Goal: Task Accomplishment & Management: Manage account settings

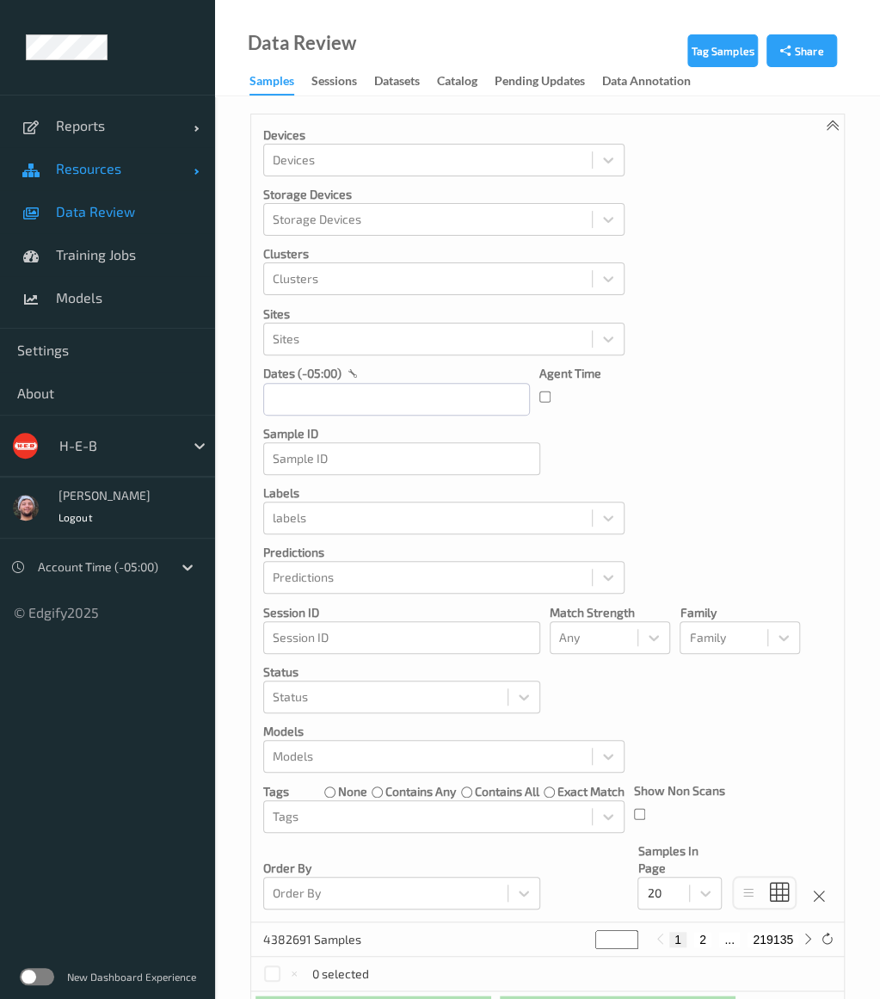
click at [114, 177] on link "Resources" at bounding box center [107, 168] width 215 height 43
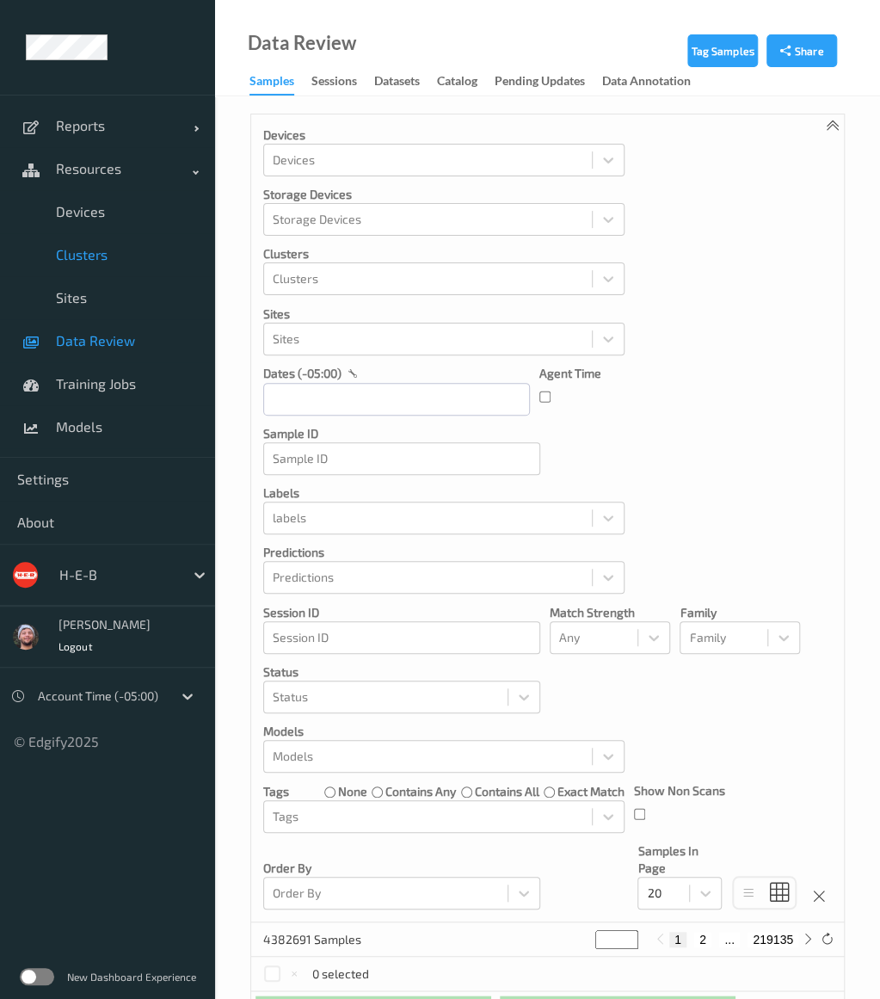
click at [109, 233] on link "Clusters" at bounding box center [107, 254] width 215 height 43
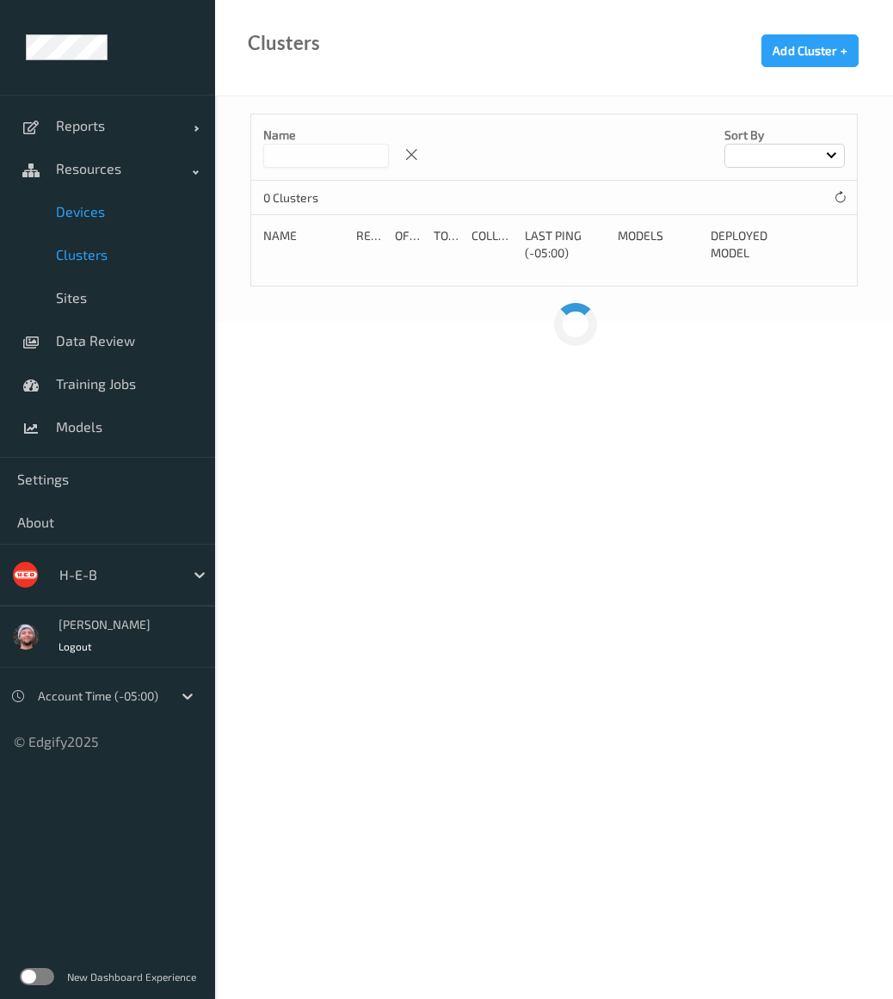
click at [86, 219] on span "Devices" at bounding box center [127, 211] width 142 height 17
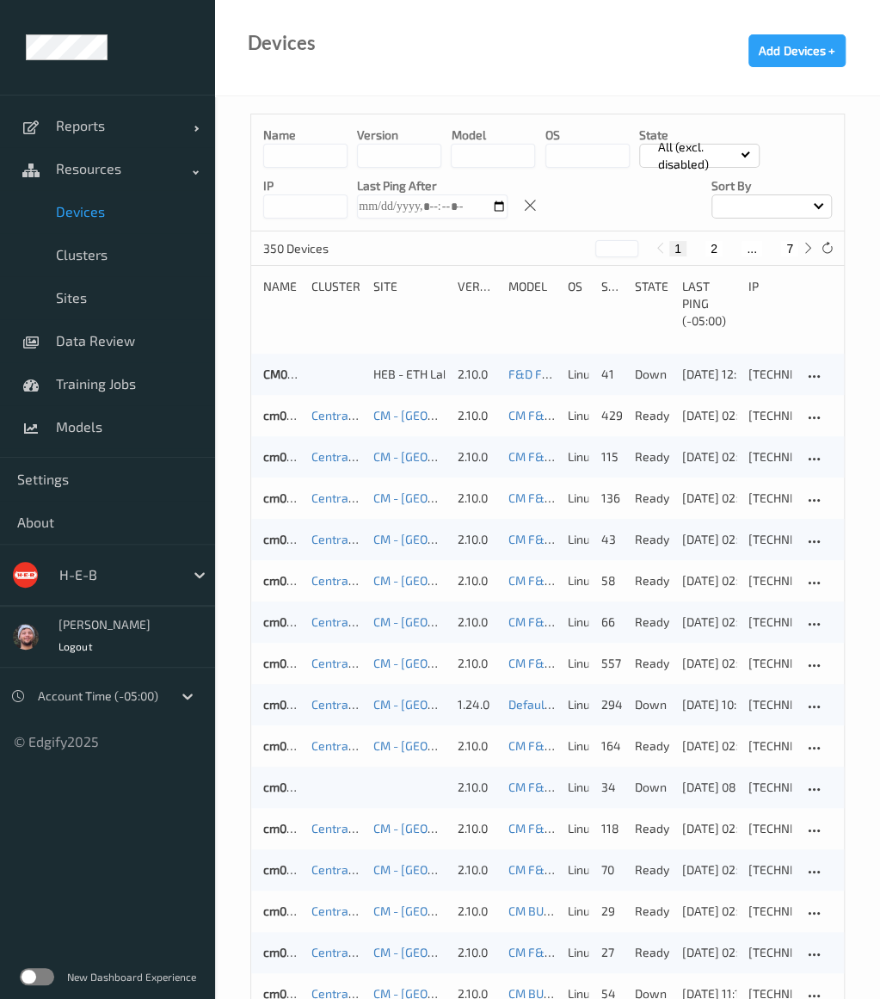
click at [83, 569] on div at bounding box center [117, 575] width 116 height 21
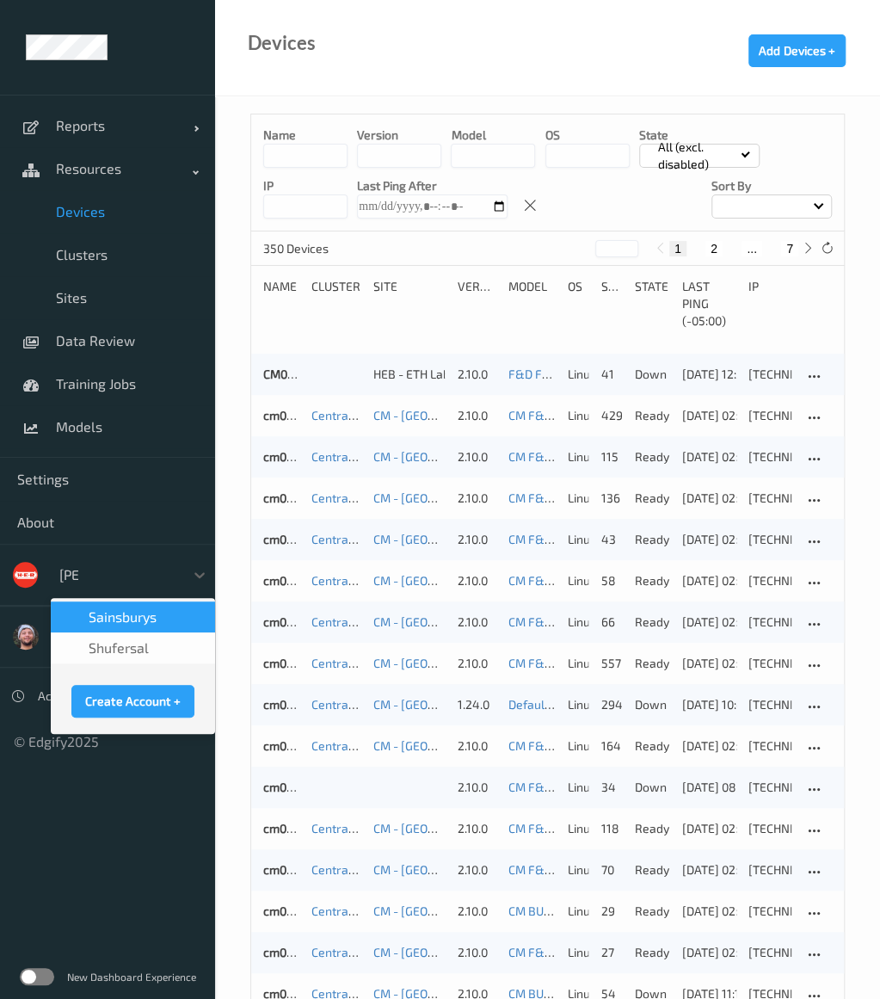
type input "sains"
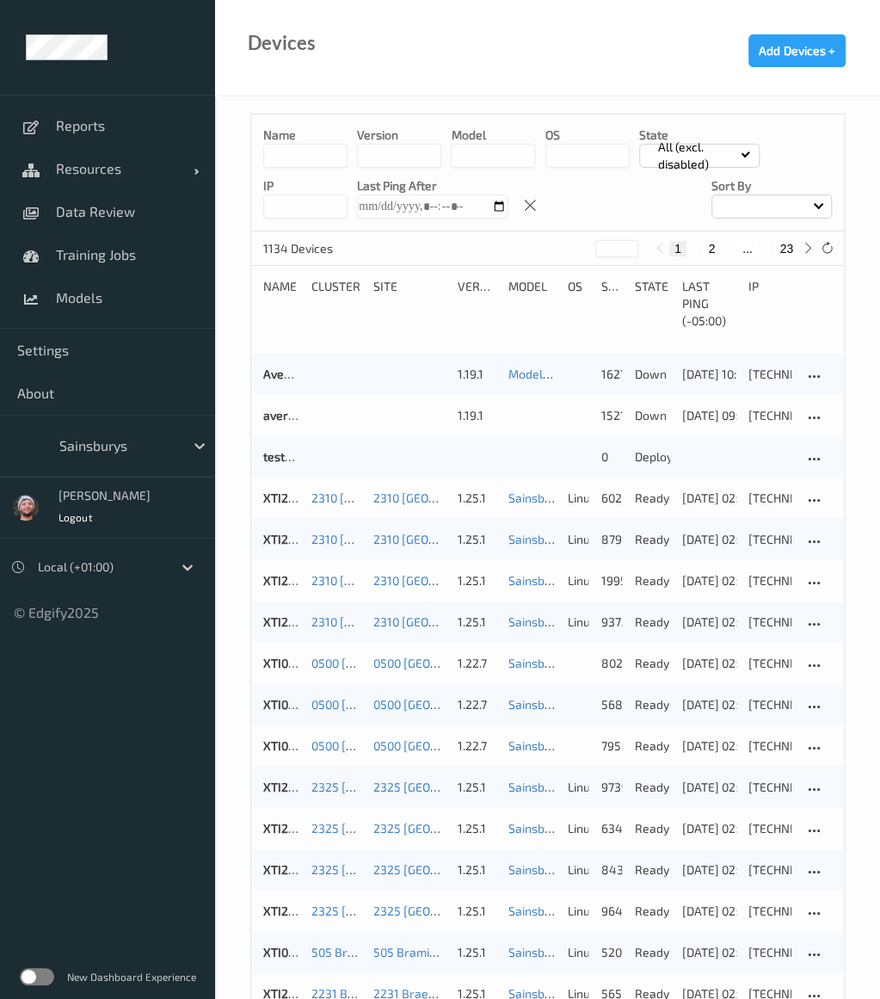
click at [291, 142] on p "Name" at bounding box center [305, 135] width 84 height 17
click at [298, 156] on input at bounding box center [305, 156] width 84 height 24
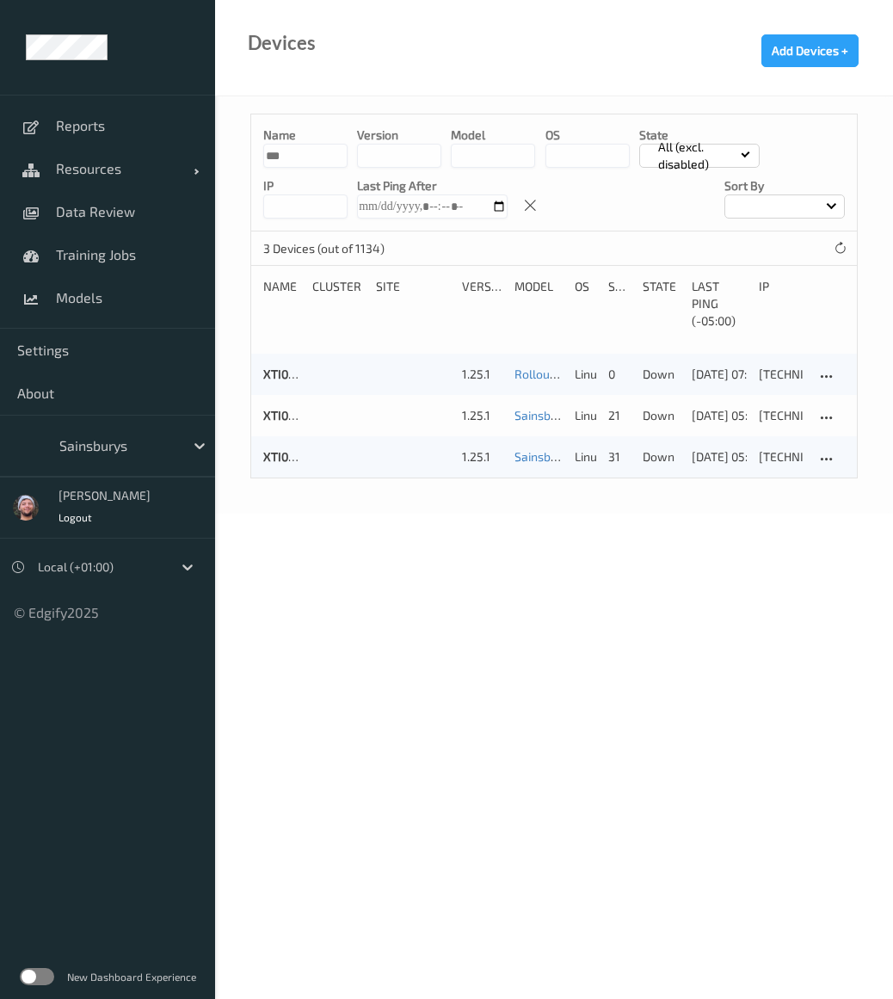
click at [391, 77] on div "Devices Add Devices +" at bounding box center [554, 48] width 678 height 96
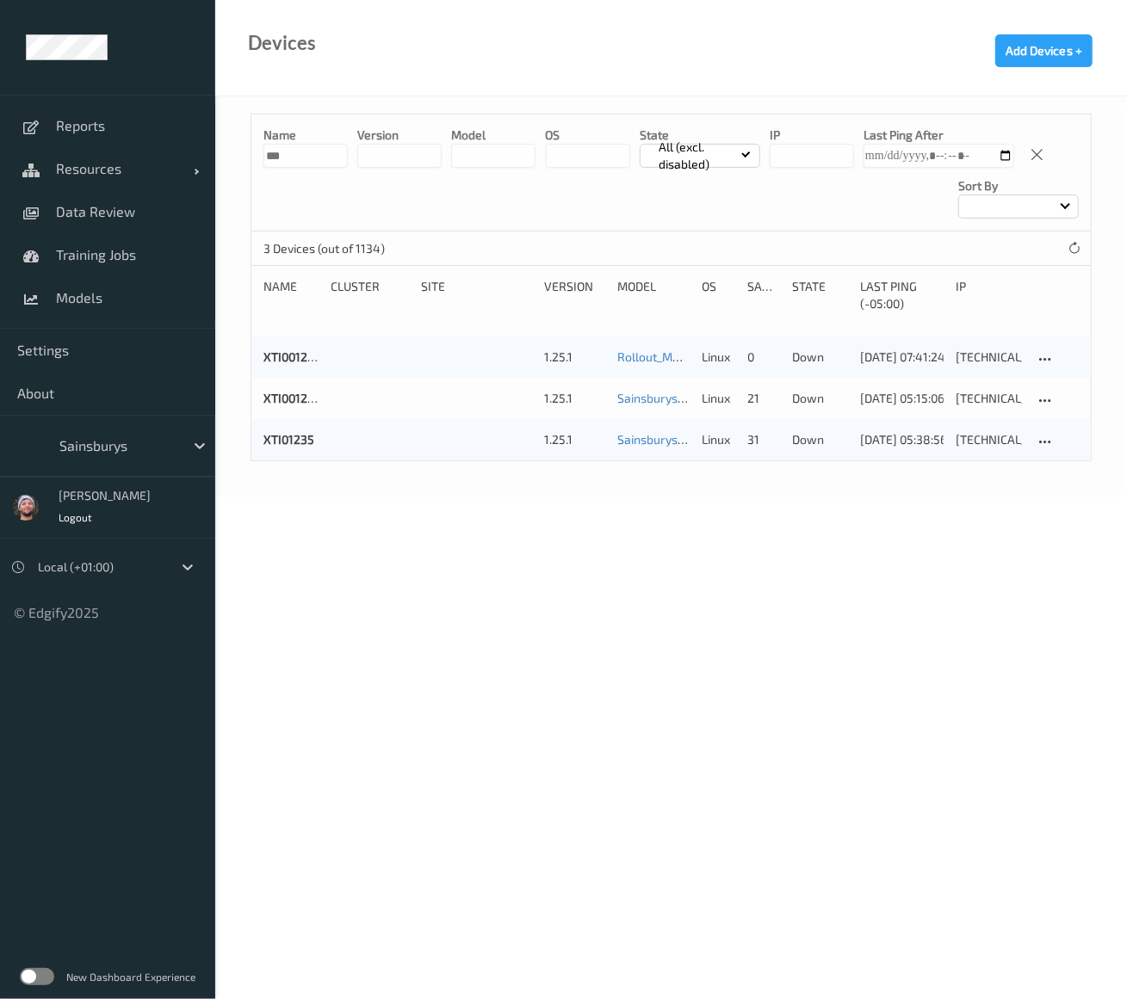
click at [312, 144] on input "***" at bounding box center [305, 156] width 84 height 24
type input "*******"
click at [112, 179] on link "Resources" at bounding box center [107, 168] width 215 height 43
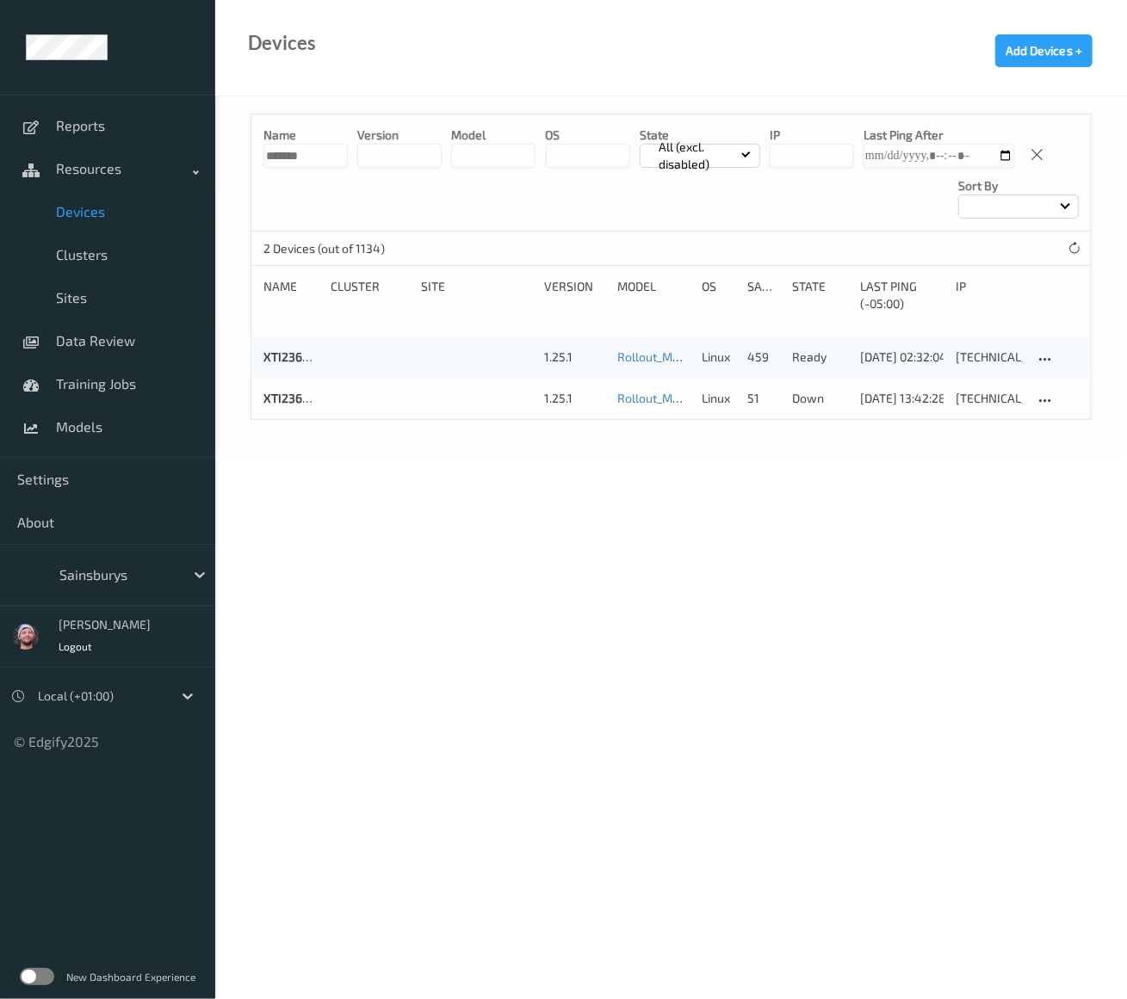
click at [678, 423] on div "Name ******* version model OS State All (excl. disabled) IP Last Ping After Sor…" at bounding box center [670, 275] width 911 height 359
click at [717, 495] on body "Reports Resources Devices Clusters Sites Data Review Training Jobs Models Setti…" at bounding box center [563, 499] width 1127 height 999
click at [288, 352] on link "XTI236931" at bounding box center [292, 356] width 58 height 15
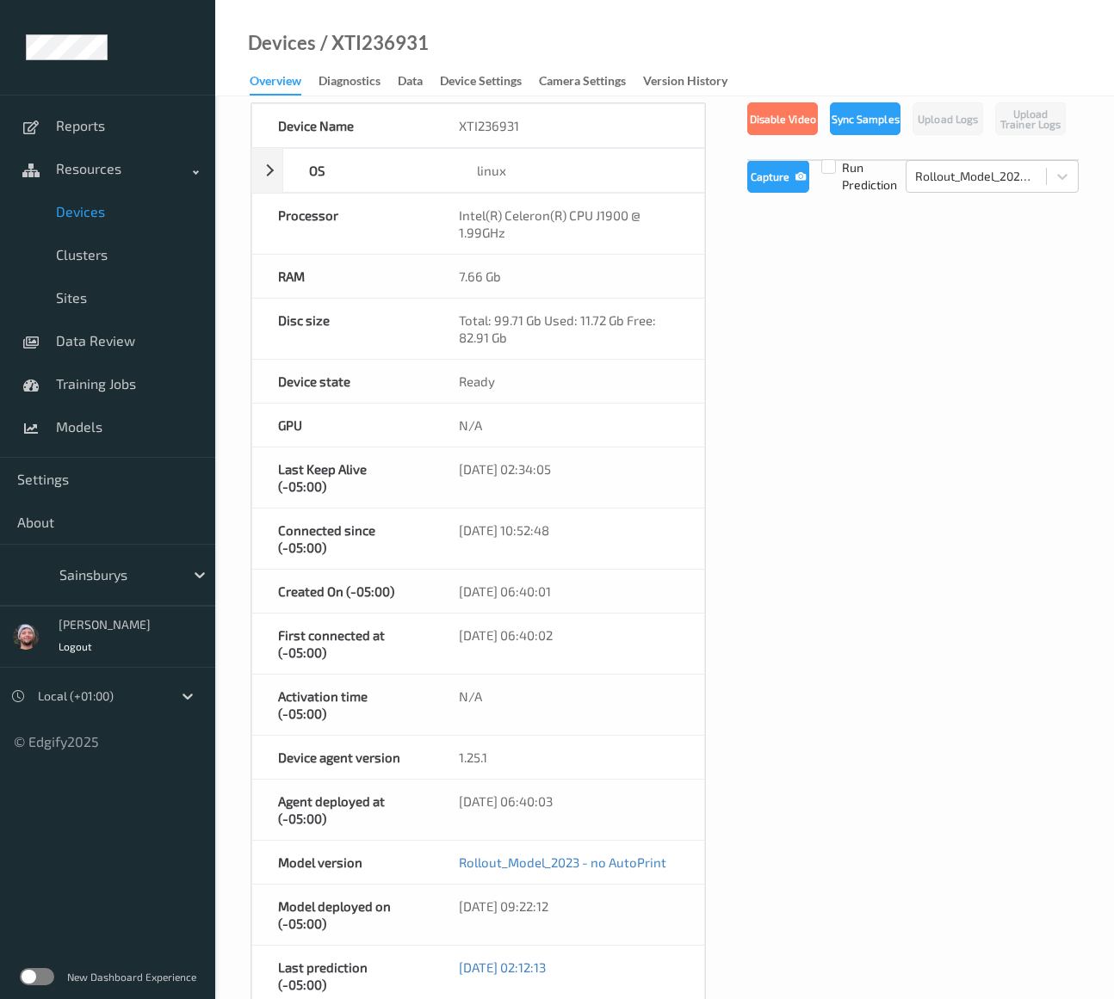
scroll to position [140, 0]
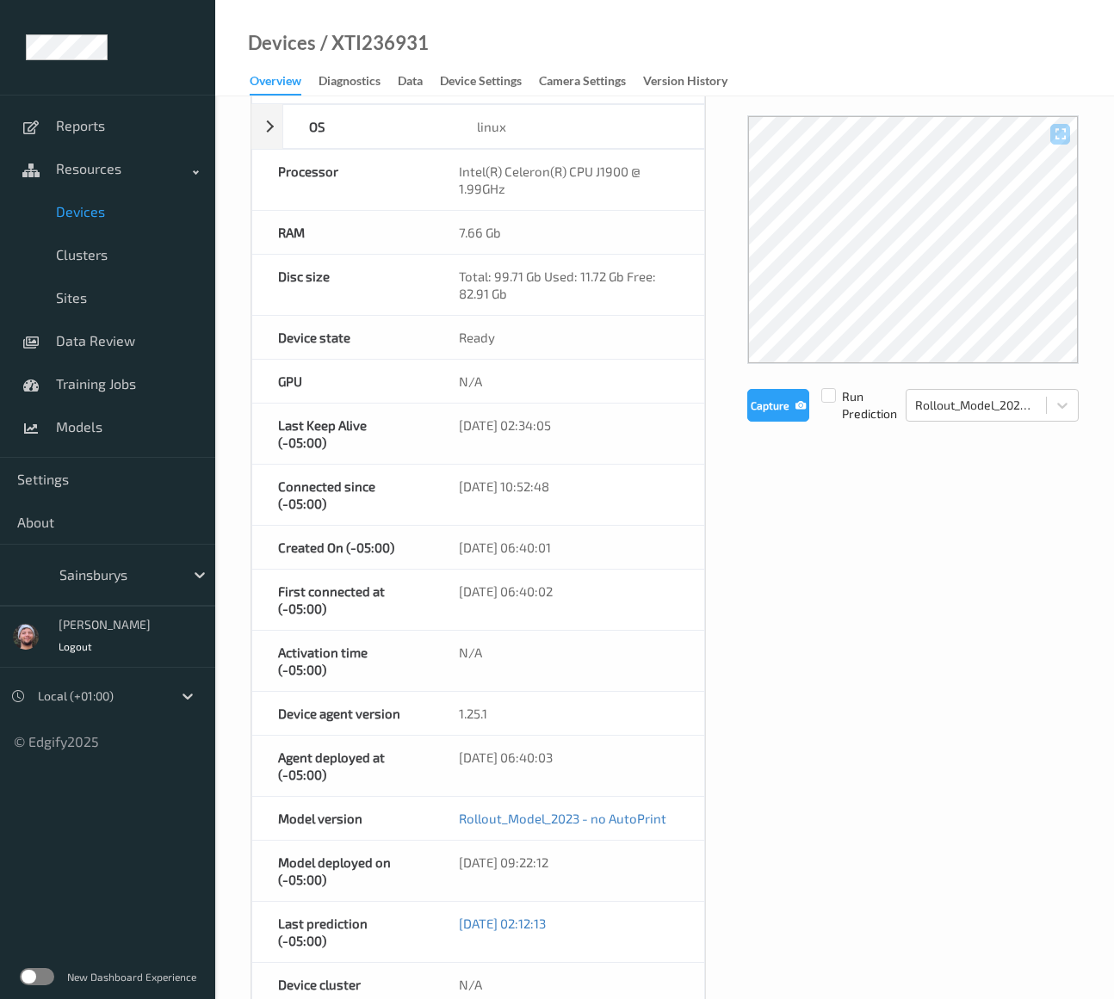
click at [731, 569] on div "Device Name XTI236931 OS linux Platform ubuntu Platform Version 20.04 Platform …" at bounding box center [664, 688] width 828 height 1258
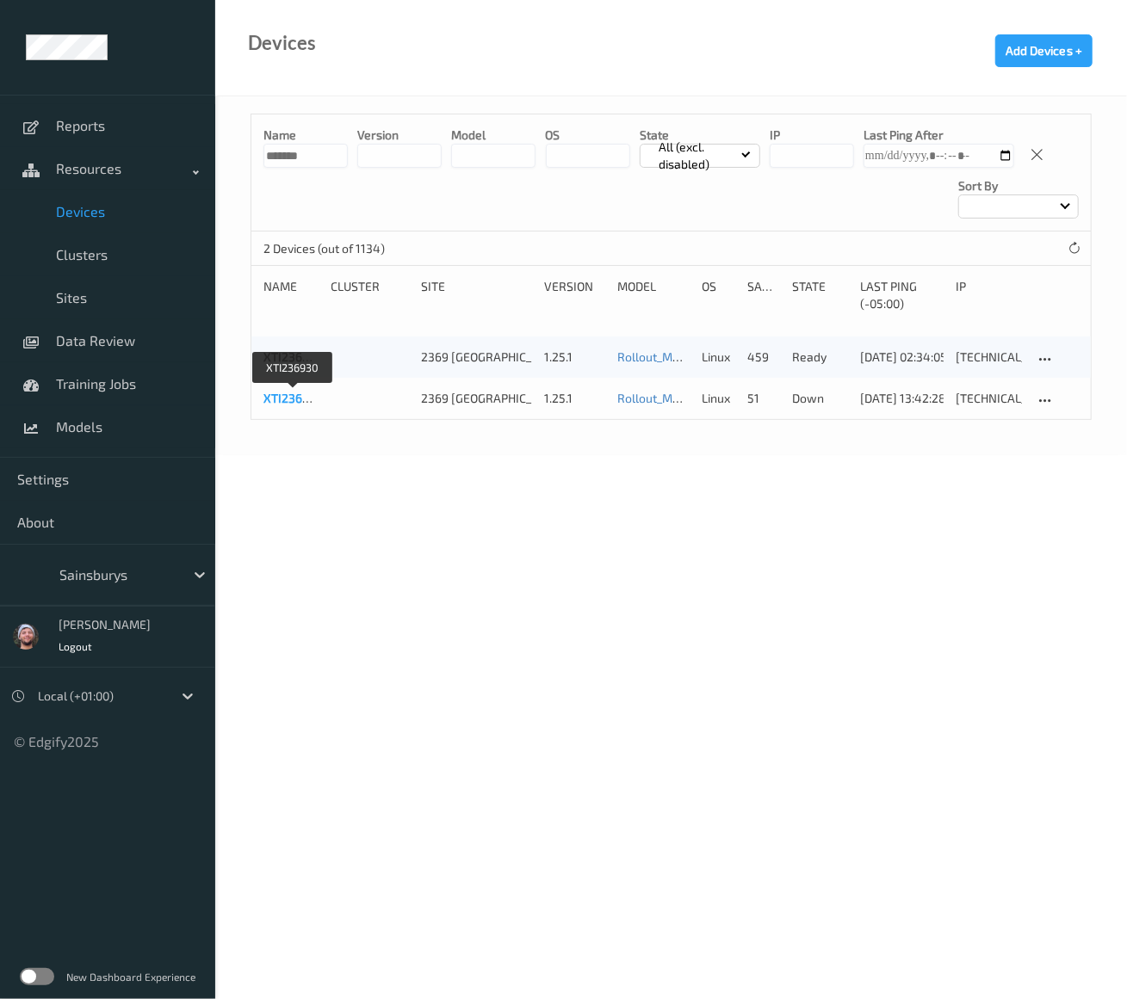
click at [287, 391] on link "XTI236930" at bounding box center [292, 398] width 59 height 15
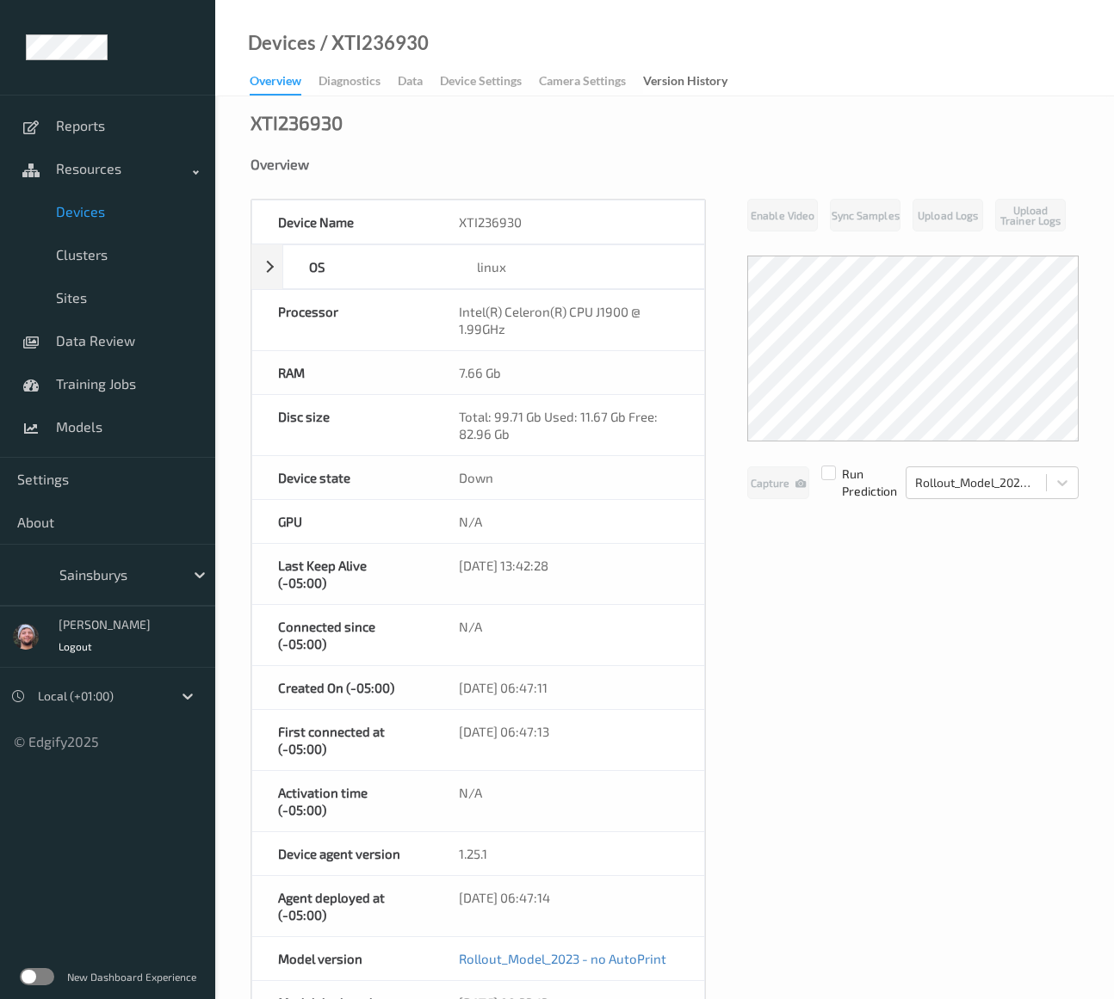
click at [756, 567] on div "Device Name XTI236930 OS linux Platform ubuntu Platform Version 20.04 Platform …" at bounding box center [664, 828] width 828 height 1258
click at [817, 46] on div "Devices / XTI236930 Overview Diagnostics Data Device Settings Camera Settings V…" at bounding box center [664, 48] width 899 height 96
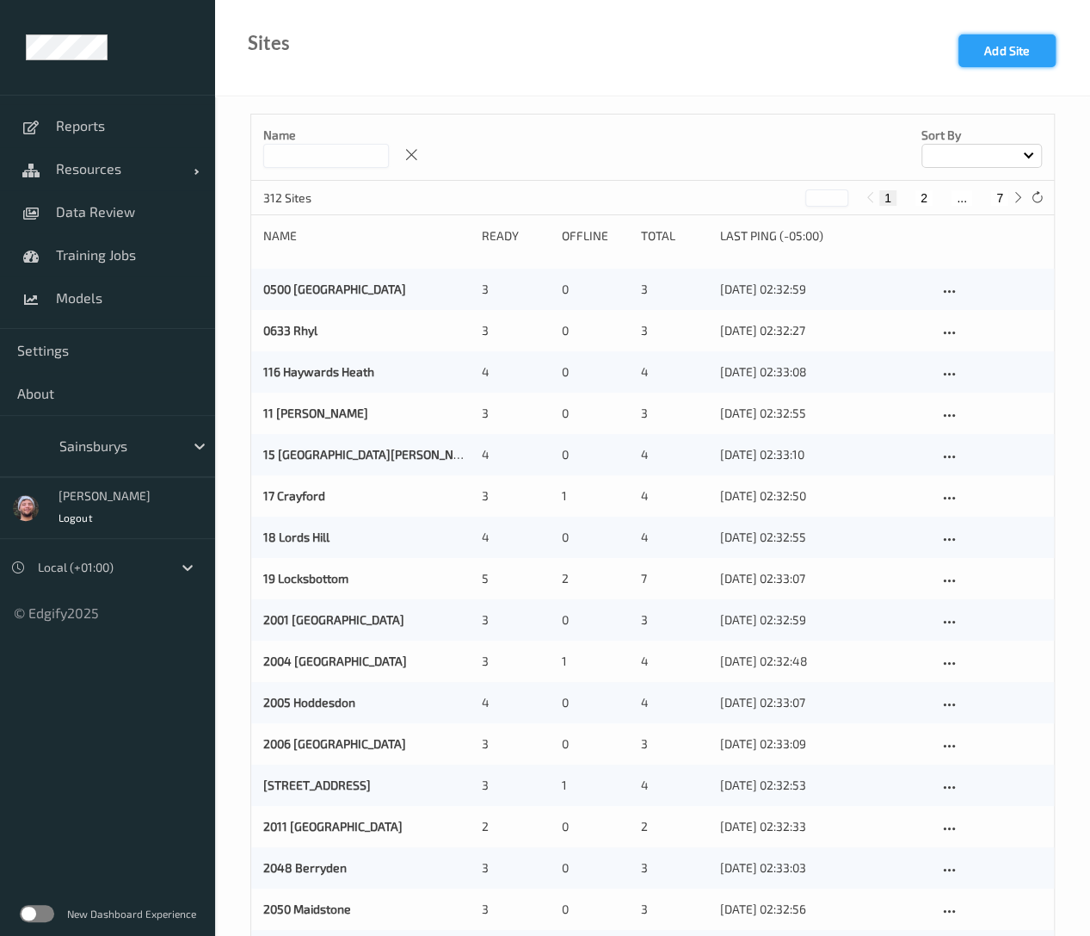
click at [1009, 60] on button "Add Site" at bounding box center [1007, 50] width 97 height 33
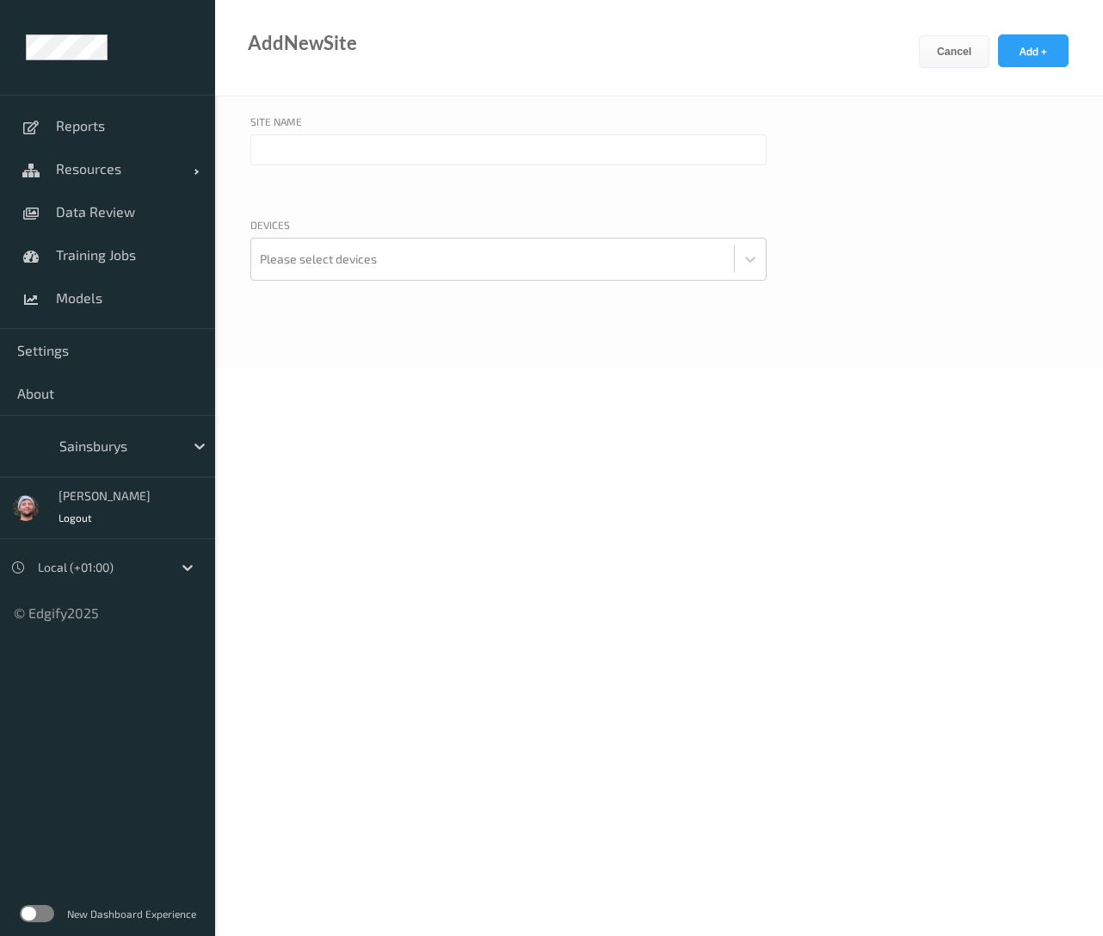
click at [430, 163] on input "text" at bounding box center [508, 149] width 516 height 31
paste input "Bishopton"
type input "2369 [GEOGRAPHIC_DATA]"
click at [405, 412] on body "Reports Resources Devices Clusters Sites Data Review Training Jobs Models Setti…" at bounding box center [551, 468] width 1103 height 936
click at [394, 259] on div at bounding box center [493, 259] width 466 height 34
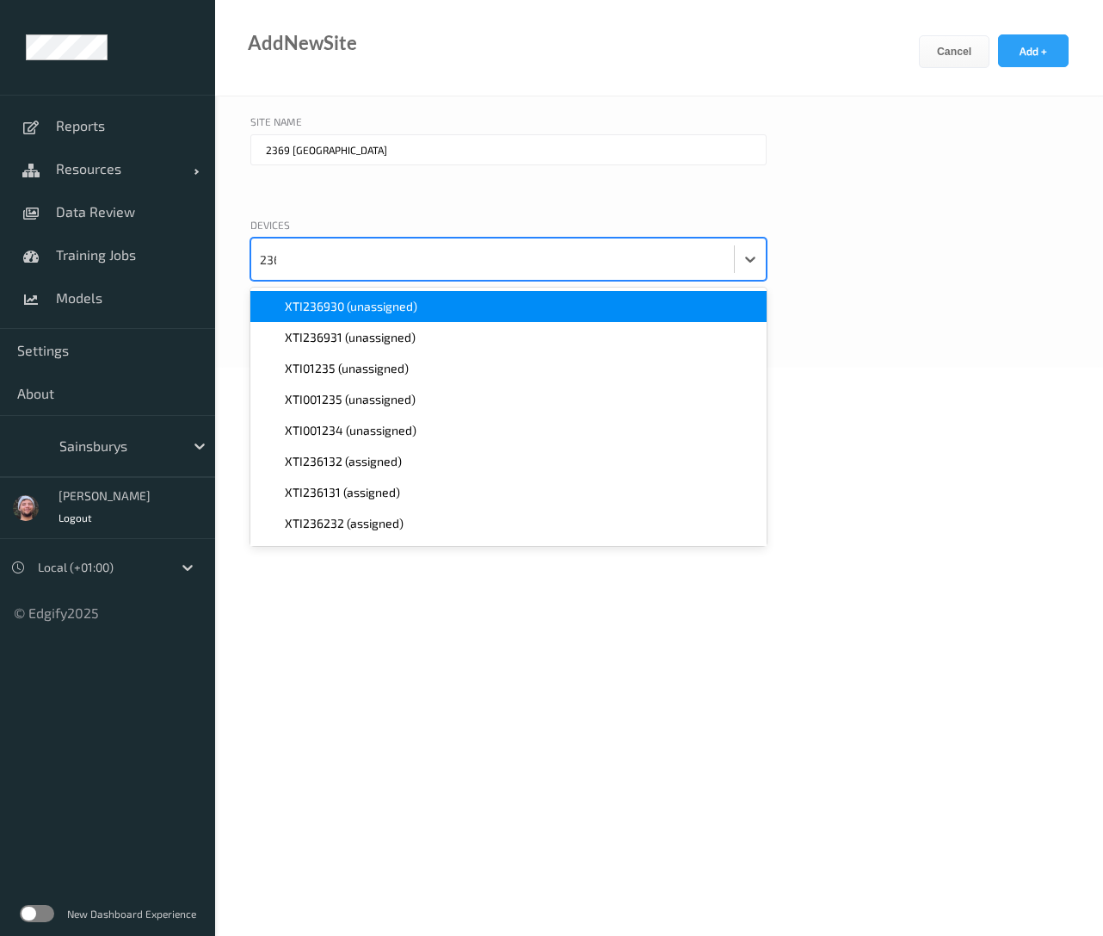
type input "2369"
paste input "2369"
type input "2369"
click at [676, 158] on input "2369 [GEOGRAPHIC_DATA]" at bounding box center [508, 149] width 516 height 31
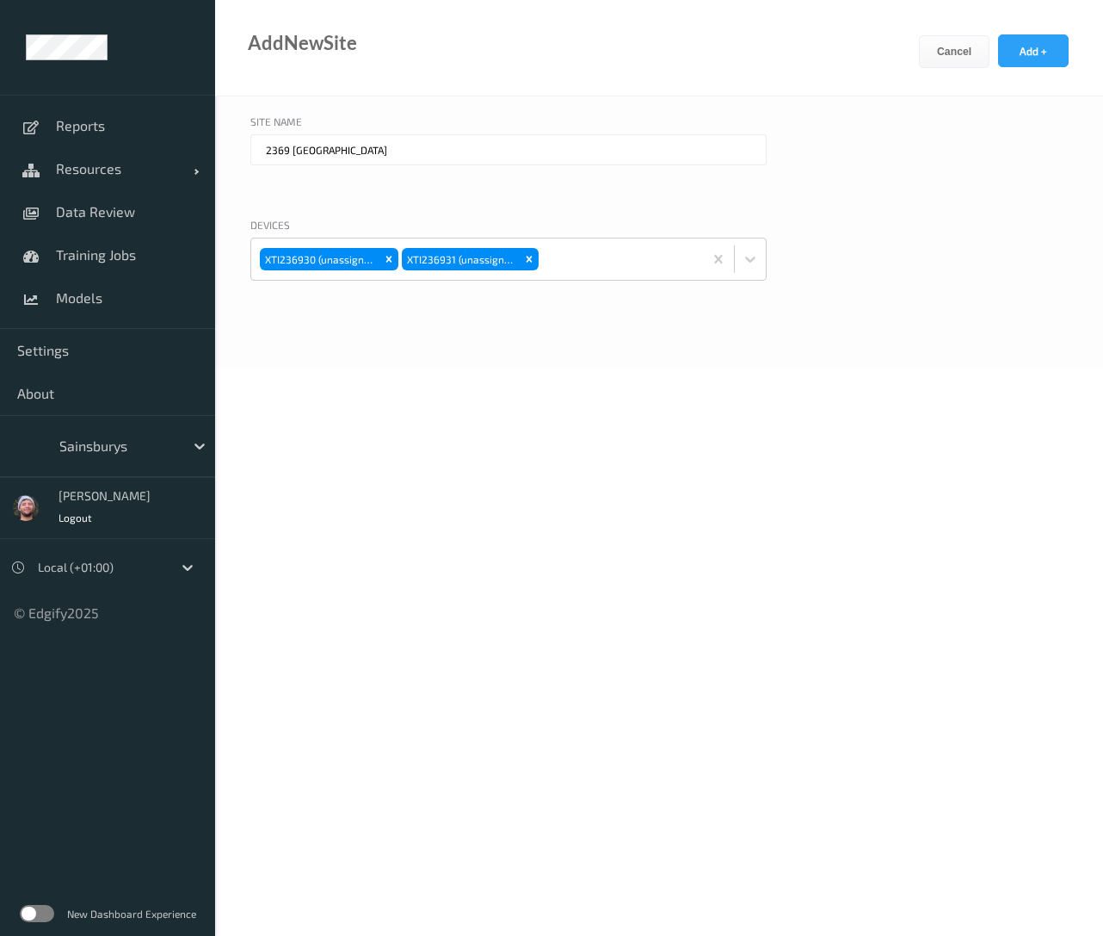
click at [676, 158] on input "2369 [GEOGRAPHIC_DATA]" at bounding box center [508, 149] width 516 height 31
click at [1030, 53] on button "Add +" at bounding box center [1033, 50] width 71 height 33
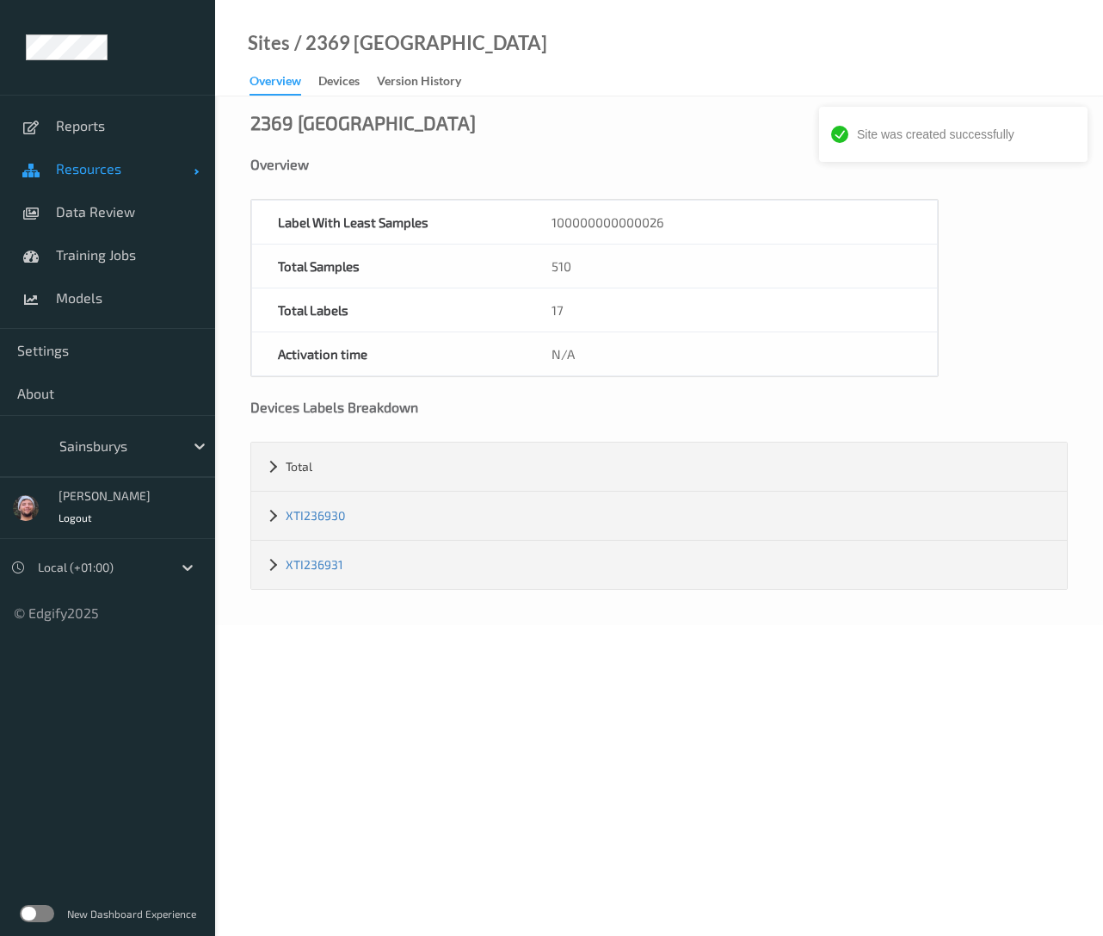
click at [108, 182] on link "Resources" at bounding box center [107, 168] width 215 height 43
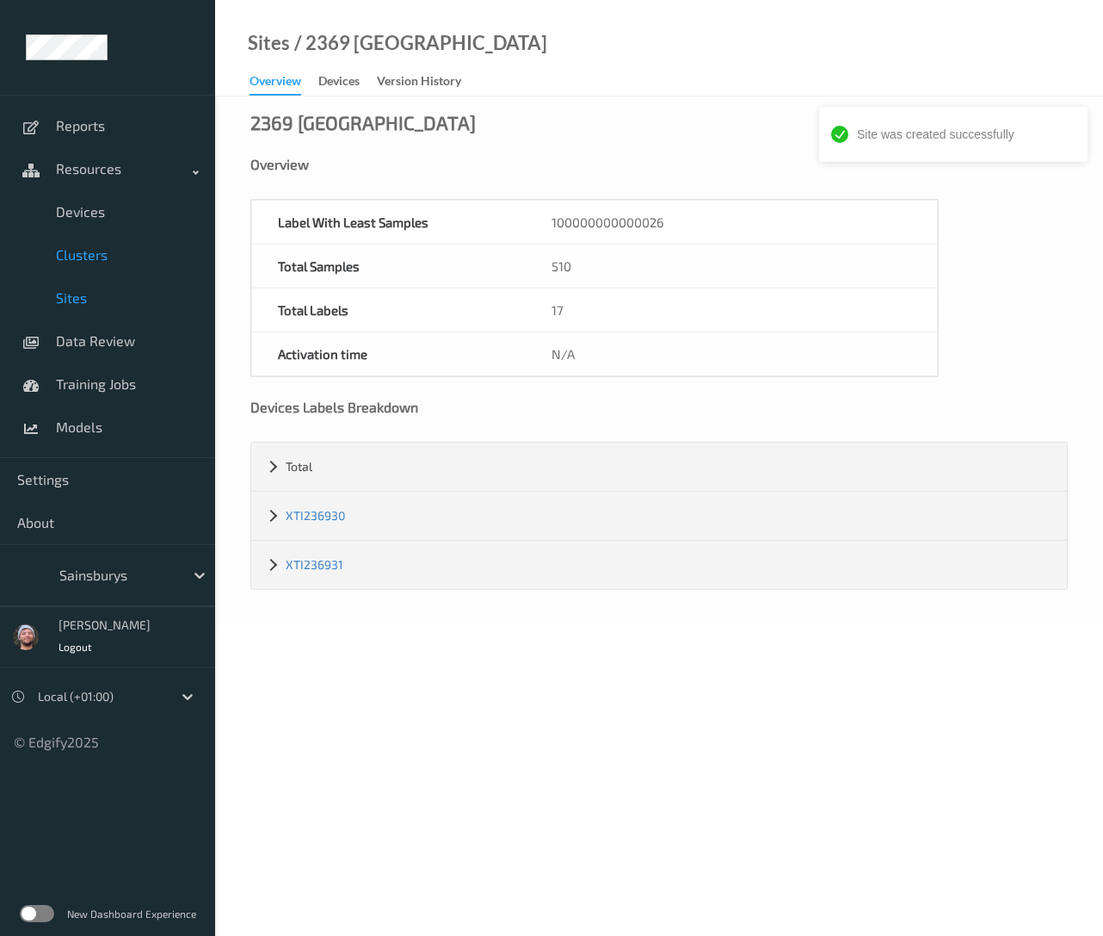
click at [110, 250] on span "Clusters" at bounding box center [127, 254] width 142 height 17
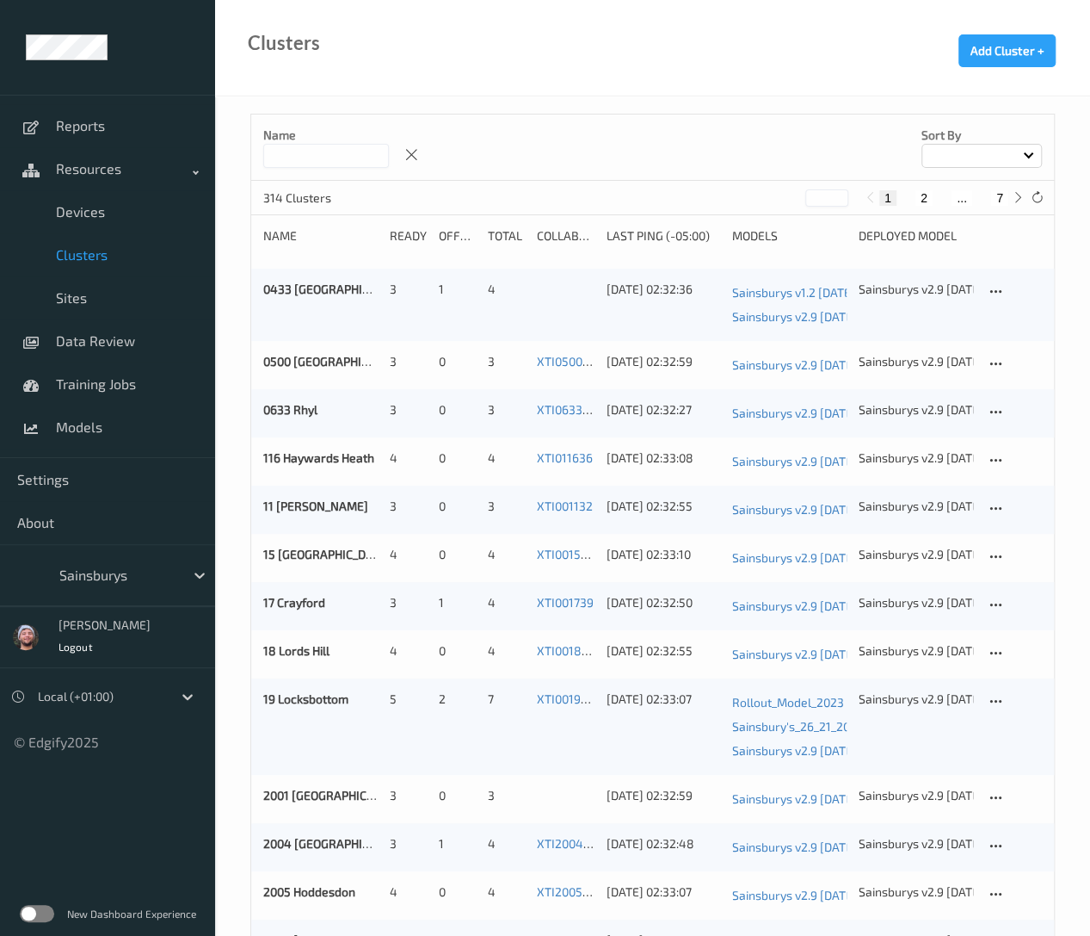
click at [389, 145] on input at bounding box center [326, 156] width 126 height 24
paste input "**********"
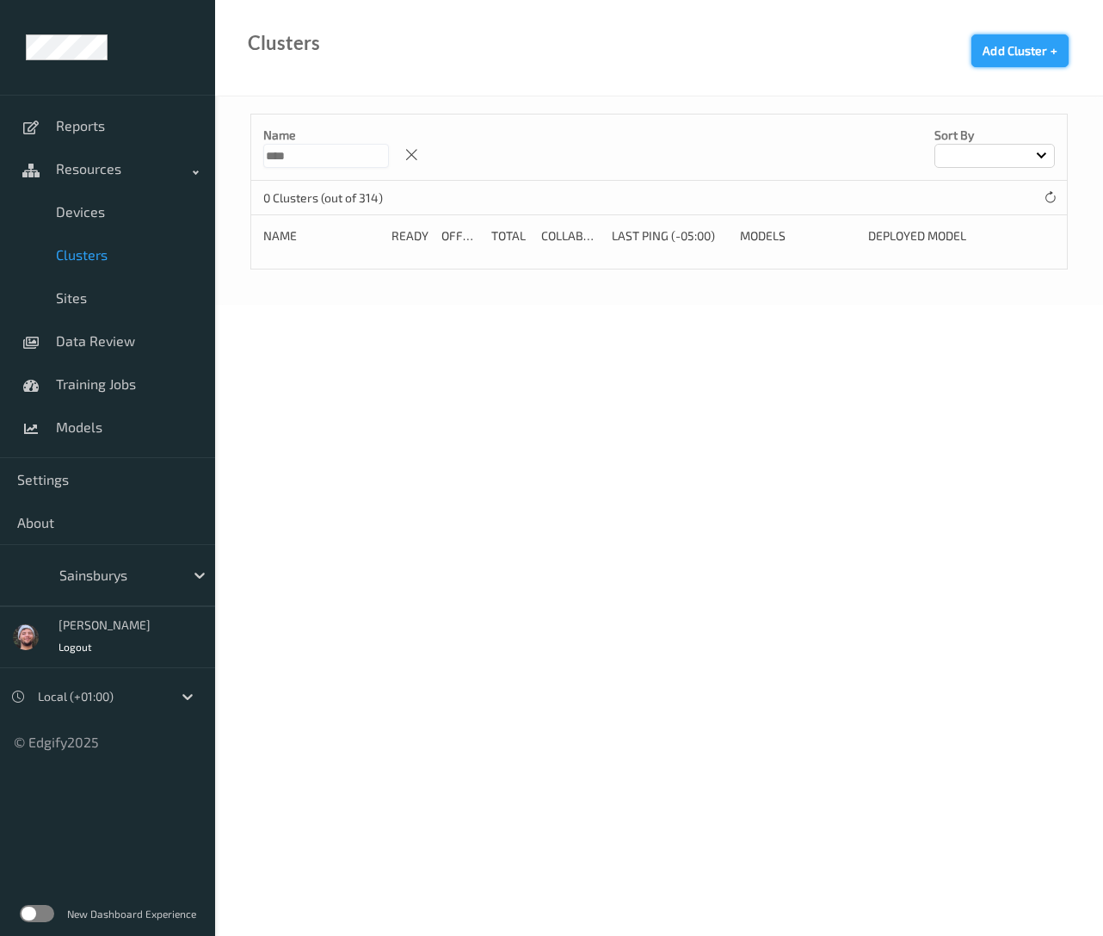
type input "****"
click at [1029, 63] on button "Add Cluster +" at bounding box center [1020, 50] width 97 height 33
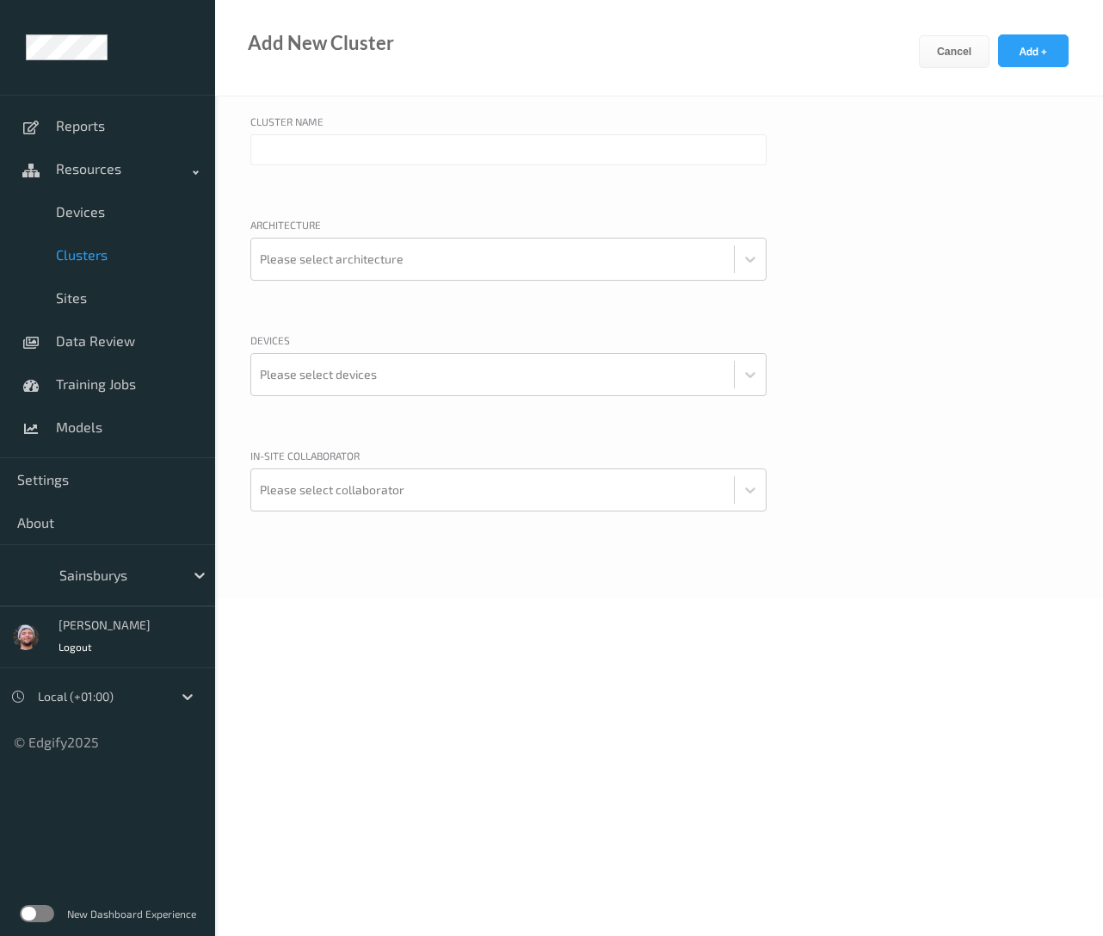
click at [349, 156] on input "text" at bounding box center [508, 149] width 516 height 31
paste input "2369 [GEOGRAPHIC_DATA]"
click at [262, 151] on input "2369 [GEOGRAPHIC_DATA]" at bounding box center [508, 149] width 516 height 31
type input "2369 [GEOGRAPHIC_DATA]"
click at [334, 368] on div at bounding box center [493, 374] width 466 height 34
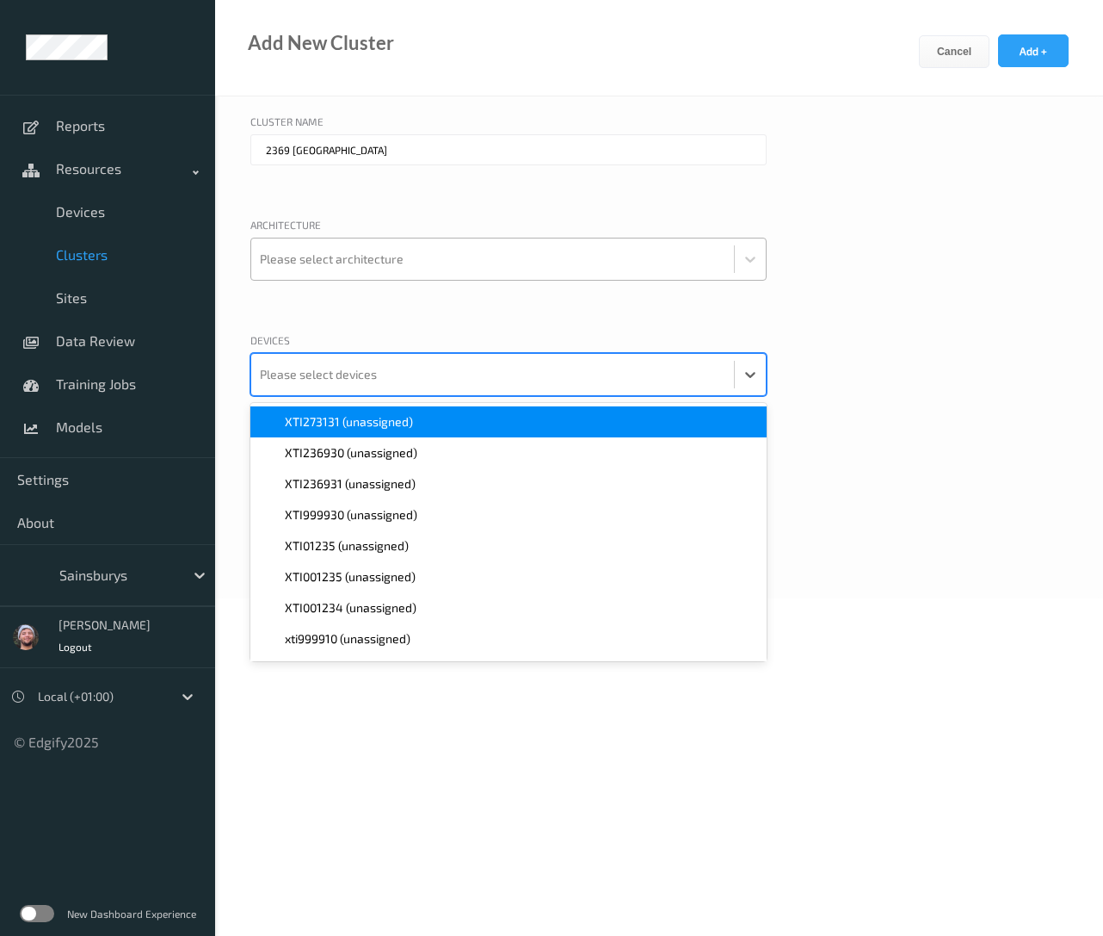
click at [394, 254] on div at bounding box center [493, 259] width 466 height 34
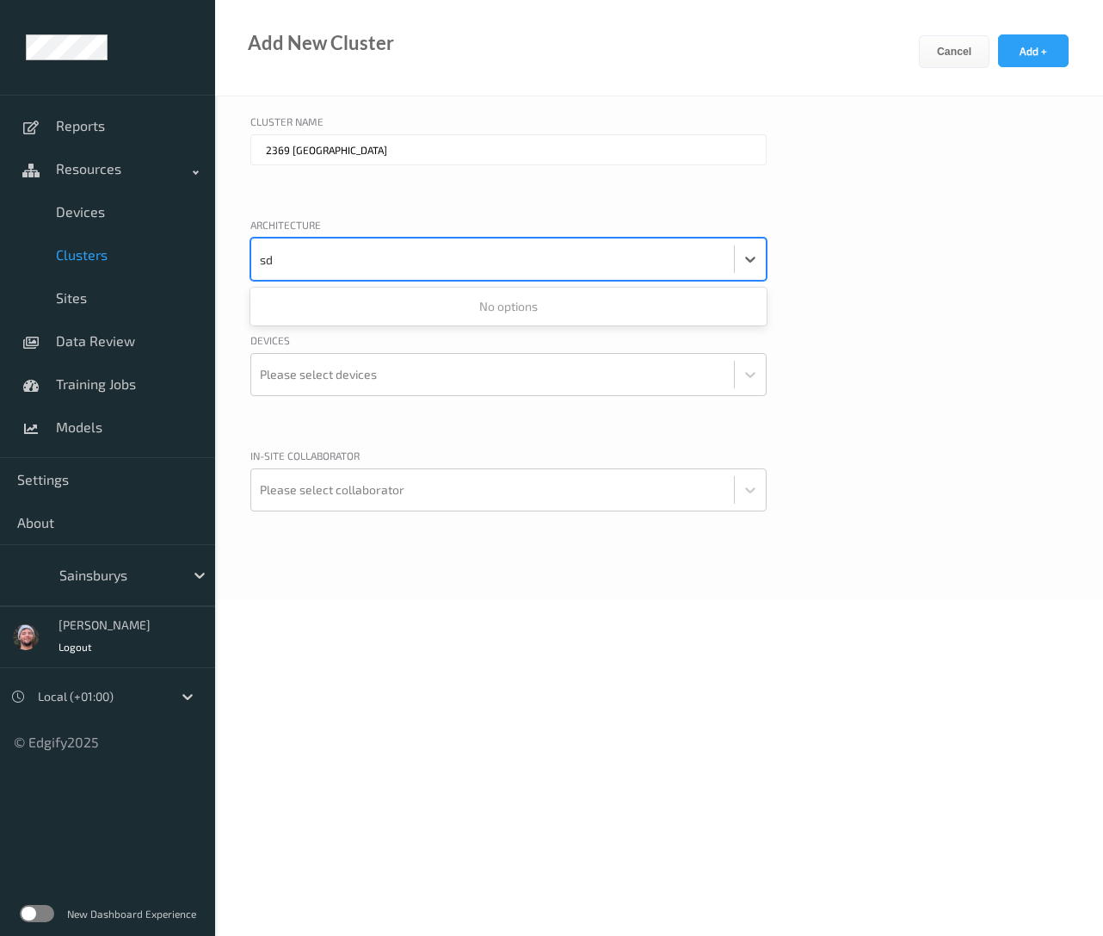
type input "s"
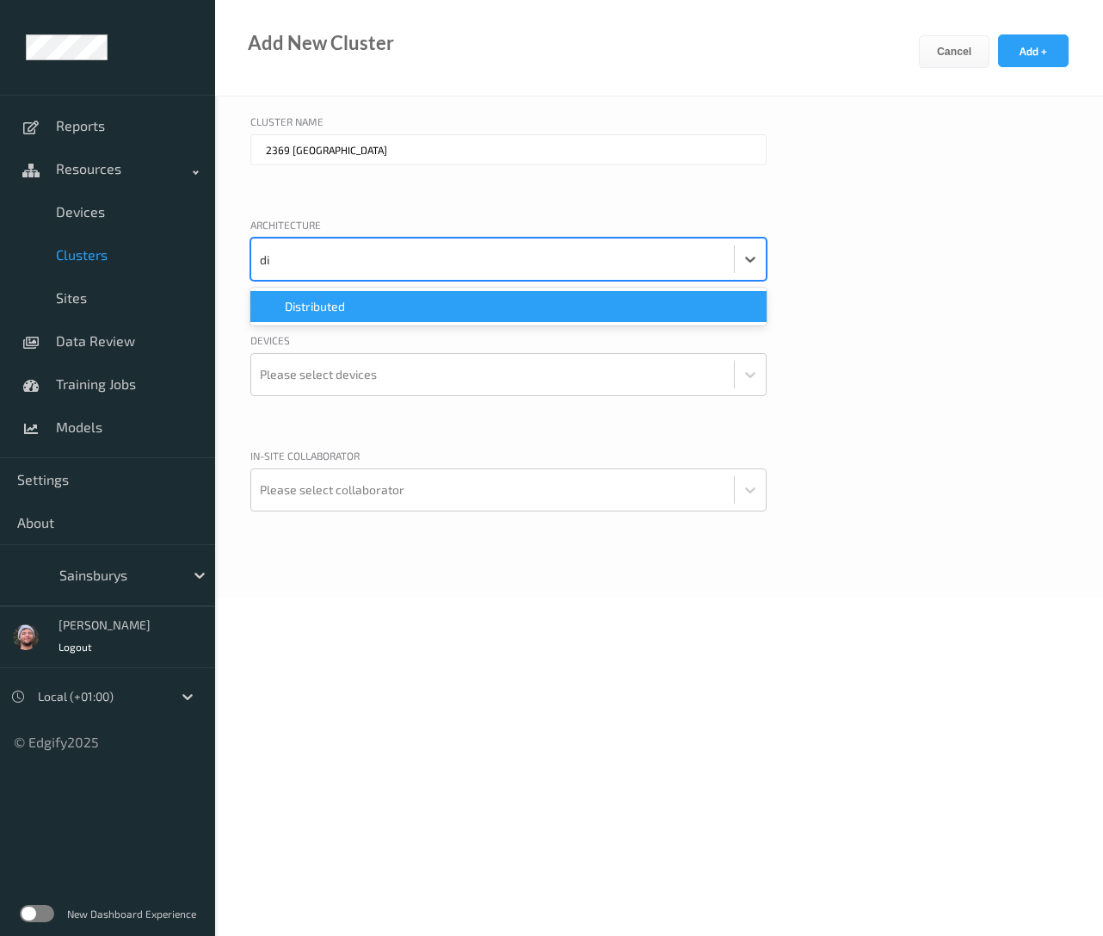
type input "dis"
click at [422, 310] on div "Distributed" at bounding box center [509, 306] width 496 height 17
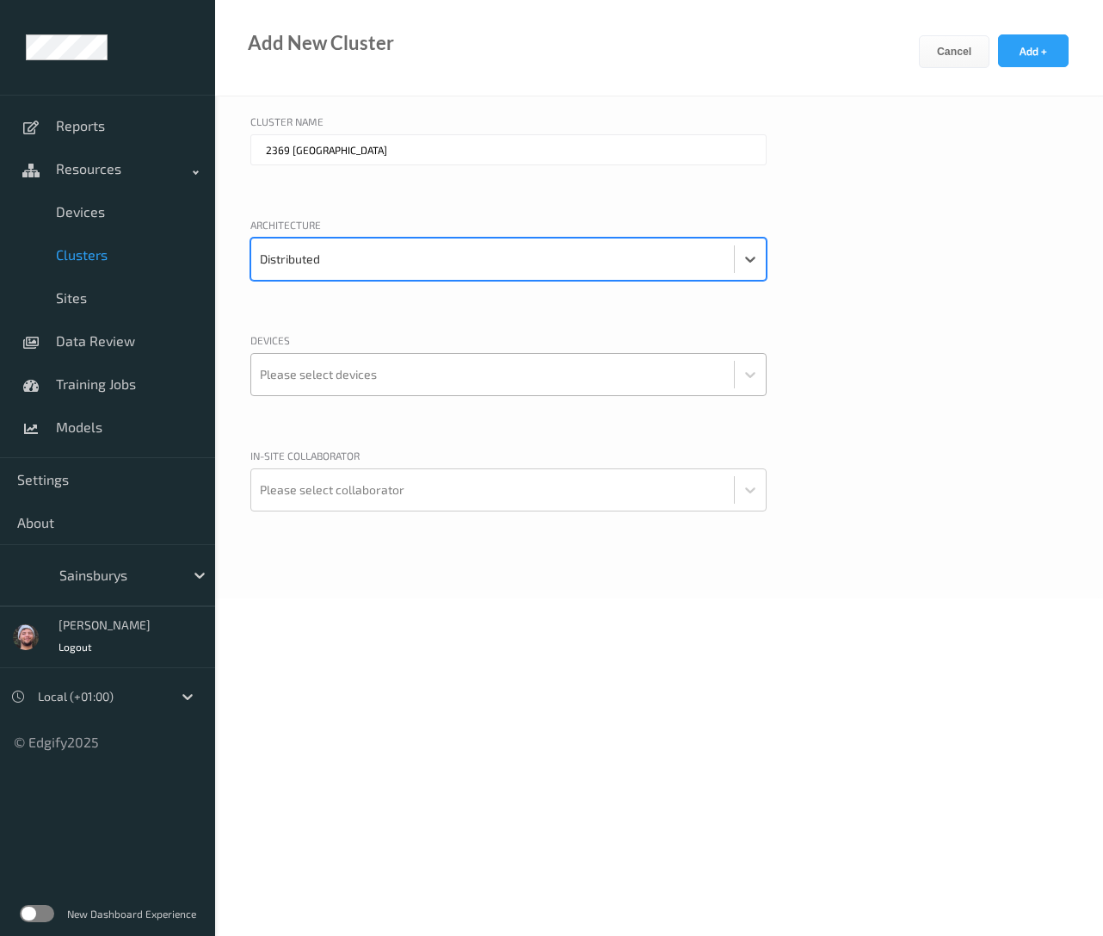
click at [465, 371] on div at bounding box center [493, 374] width 466 height 34
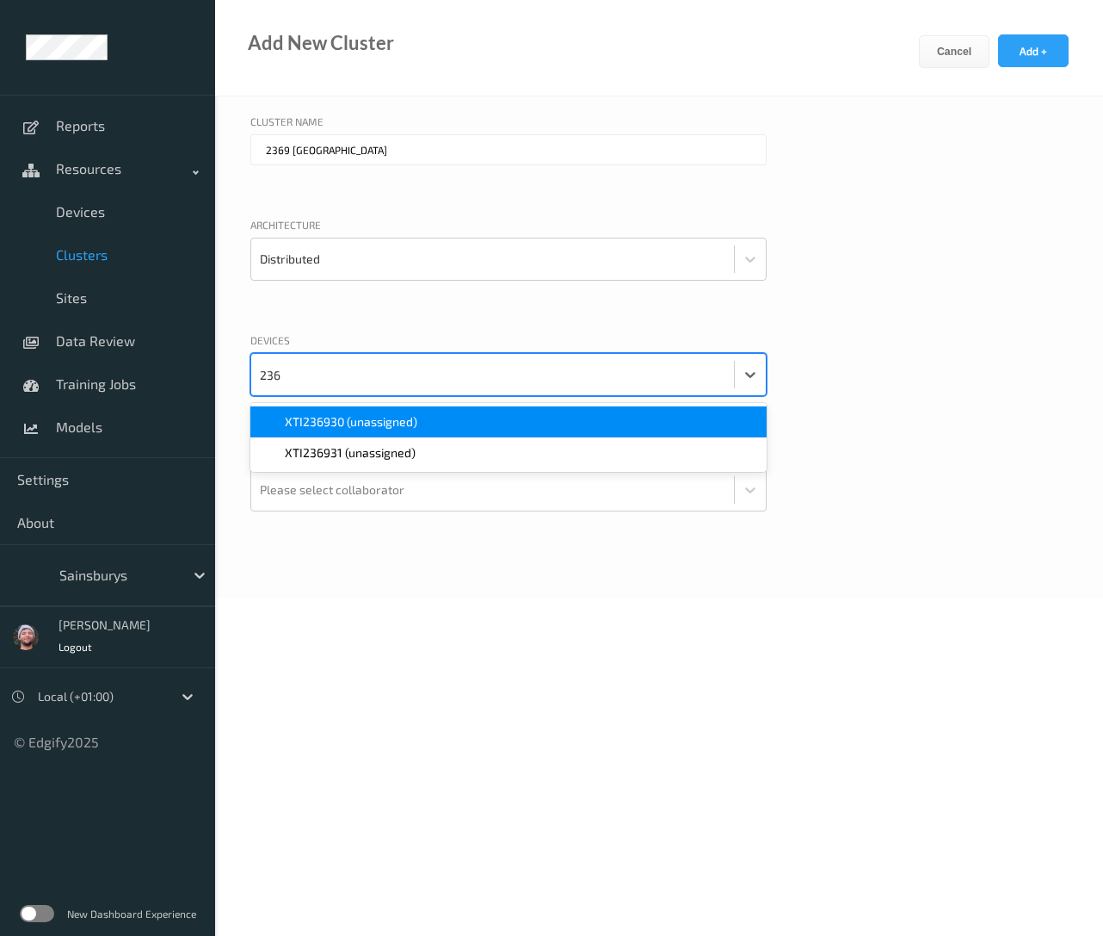
type input "2369"
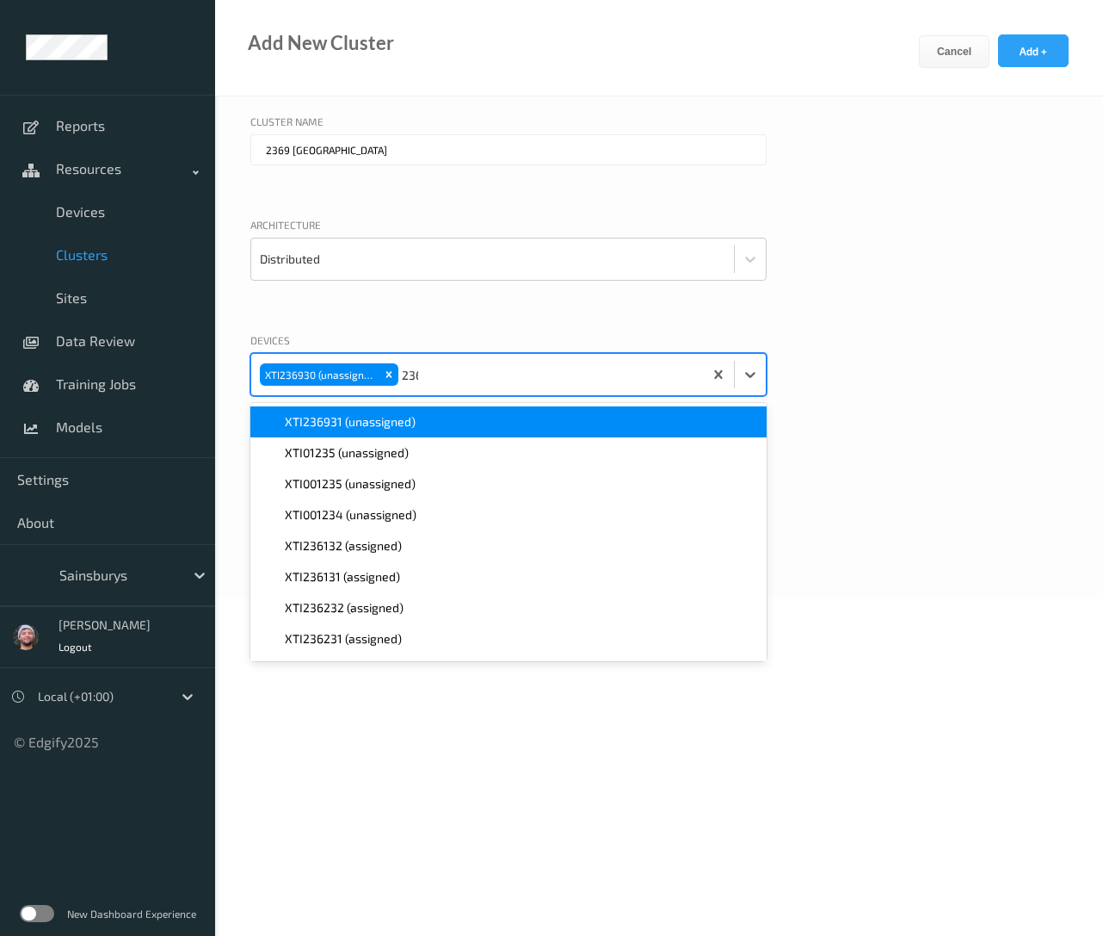
type input "2369"
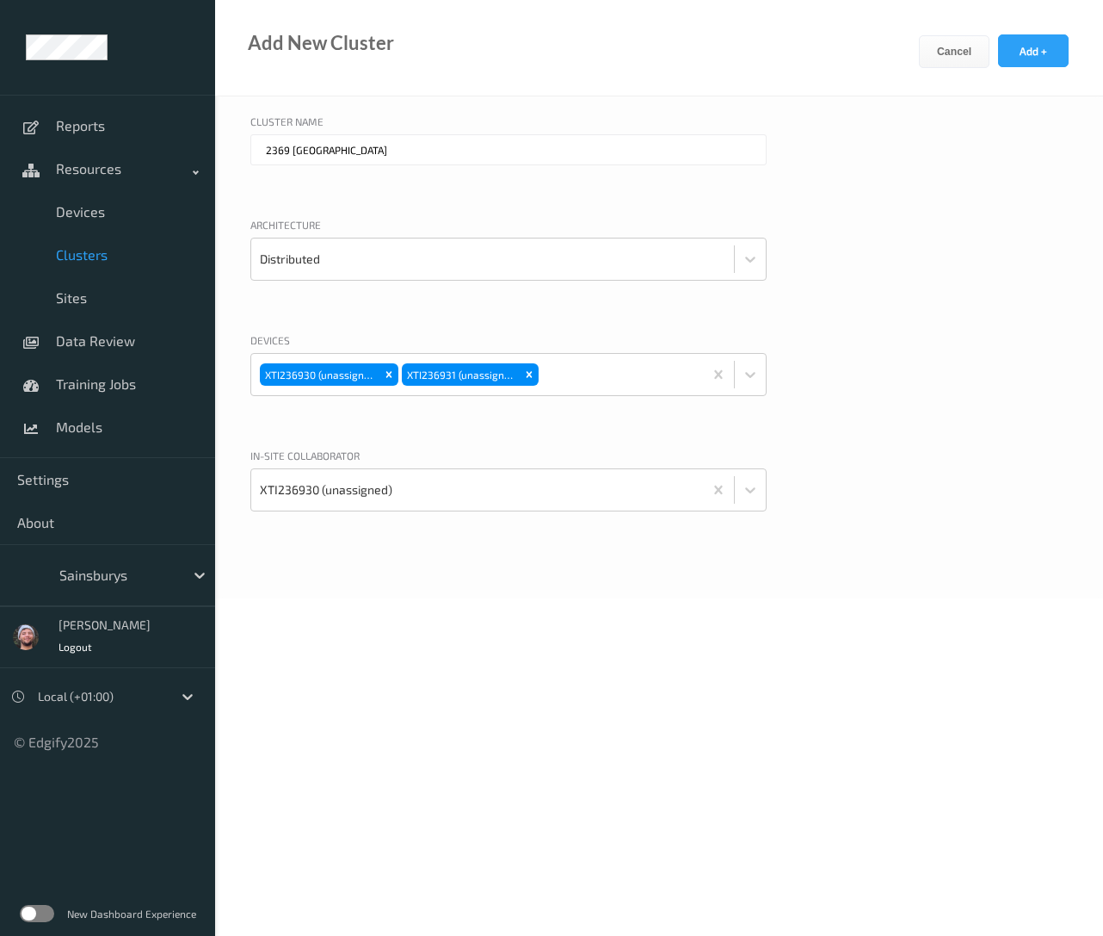
click at [403, 700] on body "Reports Resources Devices Clusters Sites Data Review Training Jobs Models Setti…" at bounding box center [551, 468] width 1103 height 936
click at [423, 700] on body "Reports Resources Devices Clusters Sites Data Review Training Jobs Models Setti…" at bounding box center [551, 468] width 1103 height 936
click at [1038, 48] on button "Add +" at bounding box center [1033, 50] width 71 height 33
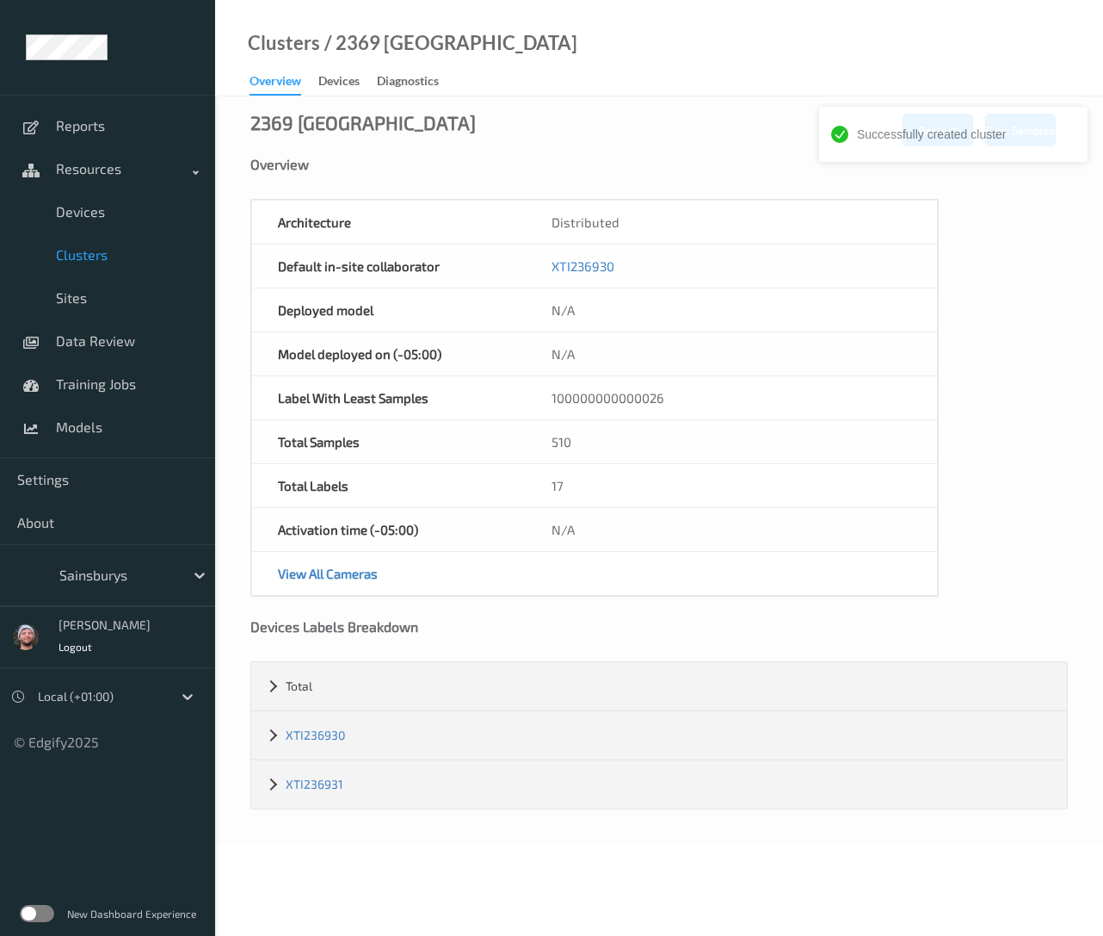
click at [122, 259] on span "Clusters" at bounding box center [127, 254] width 142 height 17
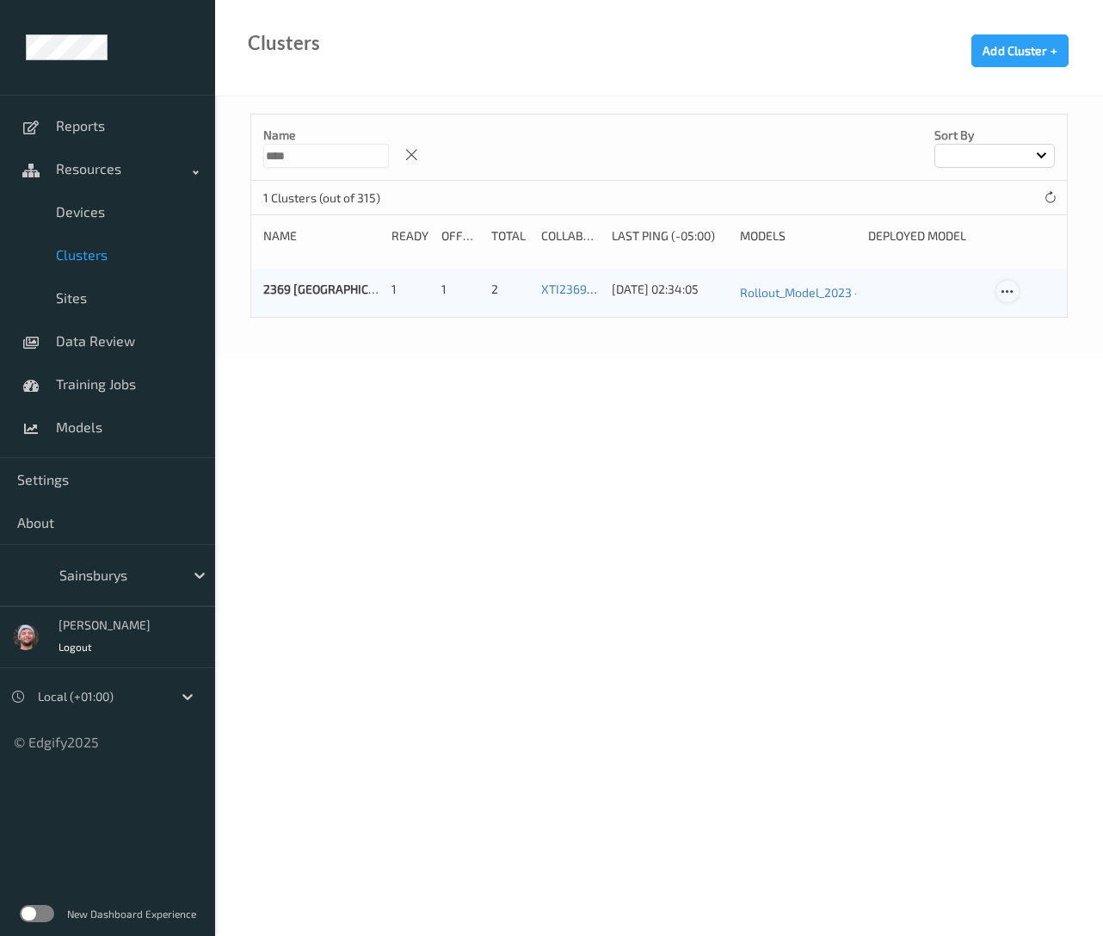
click at [1007, 288] on icon at bounding box center [1007, 291] width 15 height 15
click at [1033, 307] on link "Edit Cluster" at bounding box center [1051, 322] width 106 height 32
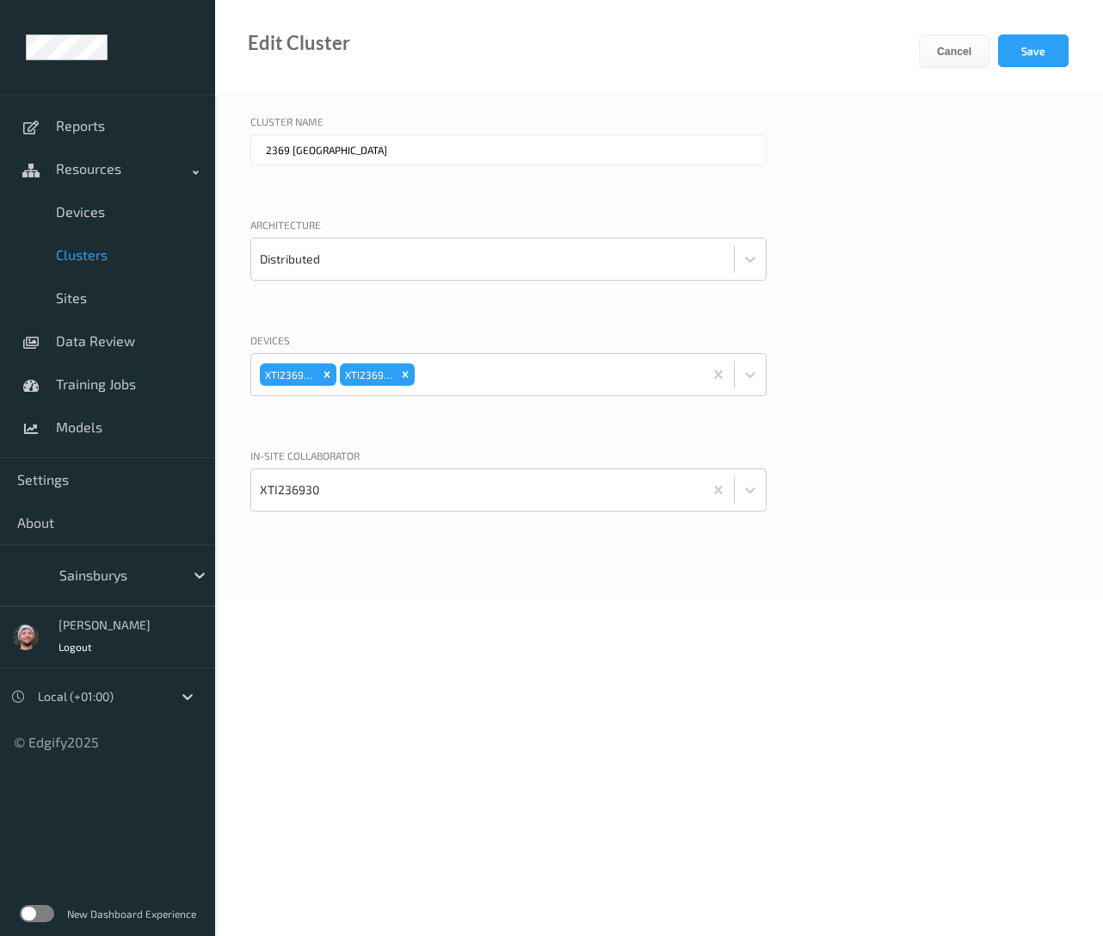
click at [163, 242] on link "Clusters" at bounding box center [107, 254] width 215 height 43
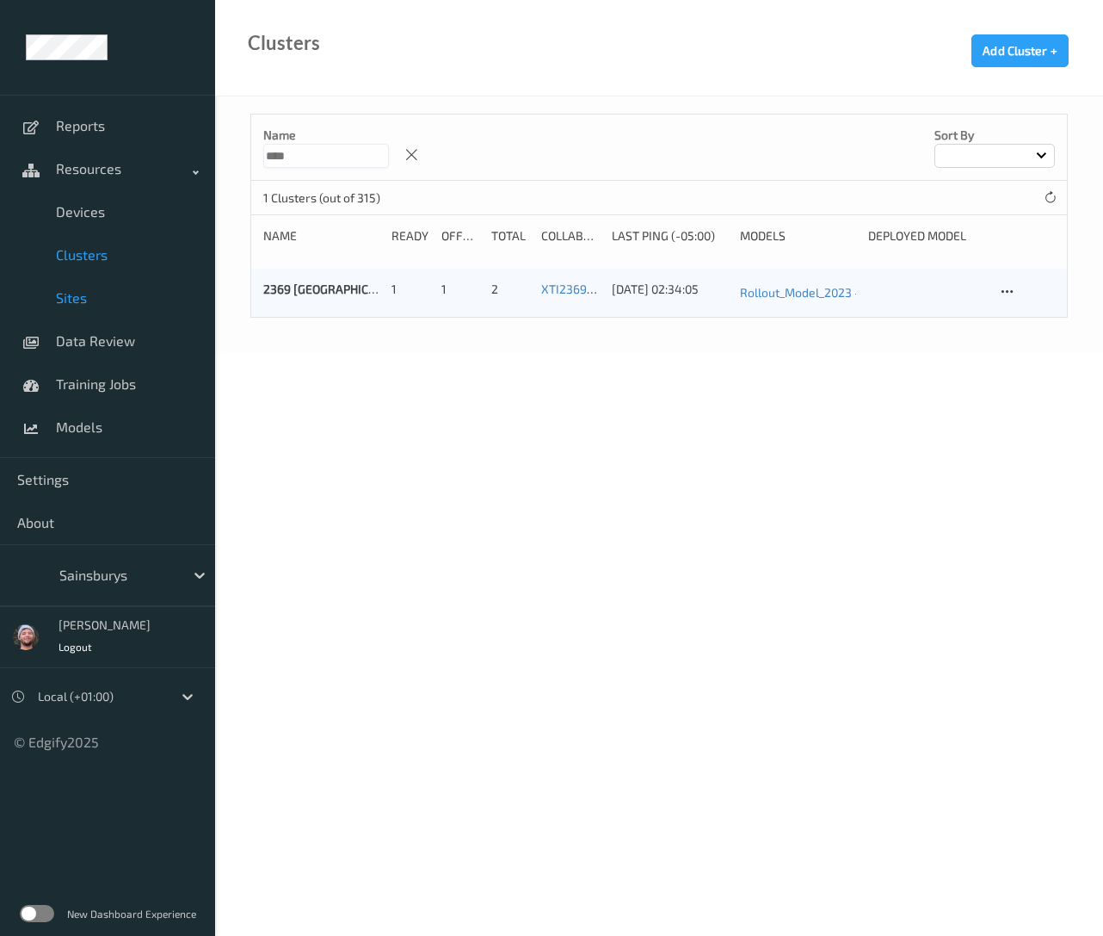
click at [127, 304] on span "Sites" at bounding box center [127, 297] width 142 height 17
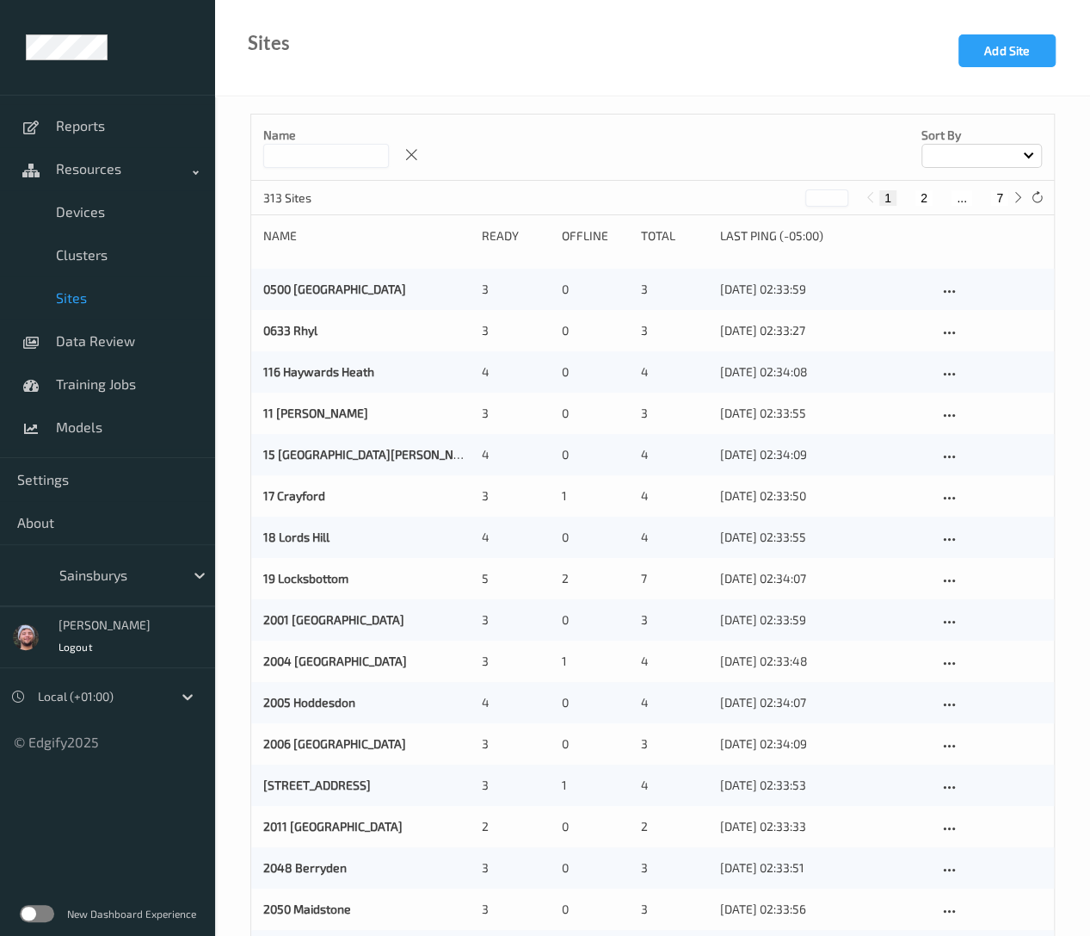
click at [293, 158] on input at bounding box center [326, 156] width 126 height 24
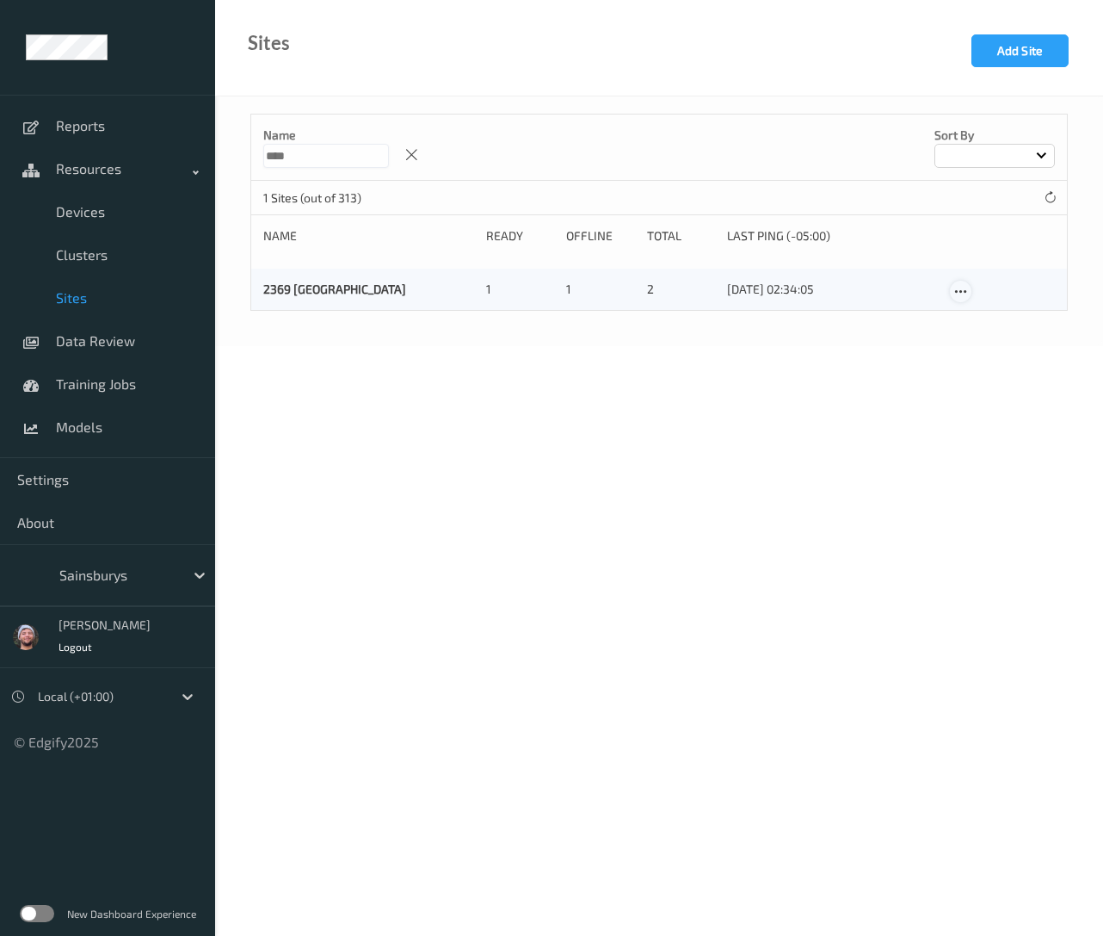
type input "****"
click at [956, 290] on icon at bounding box center [961, 291] width 15 height 15
click at [988, 323] on div "Edit Site" at bounding box center [1001, 319] width 40 height 16
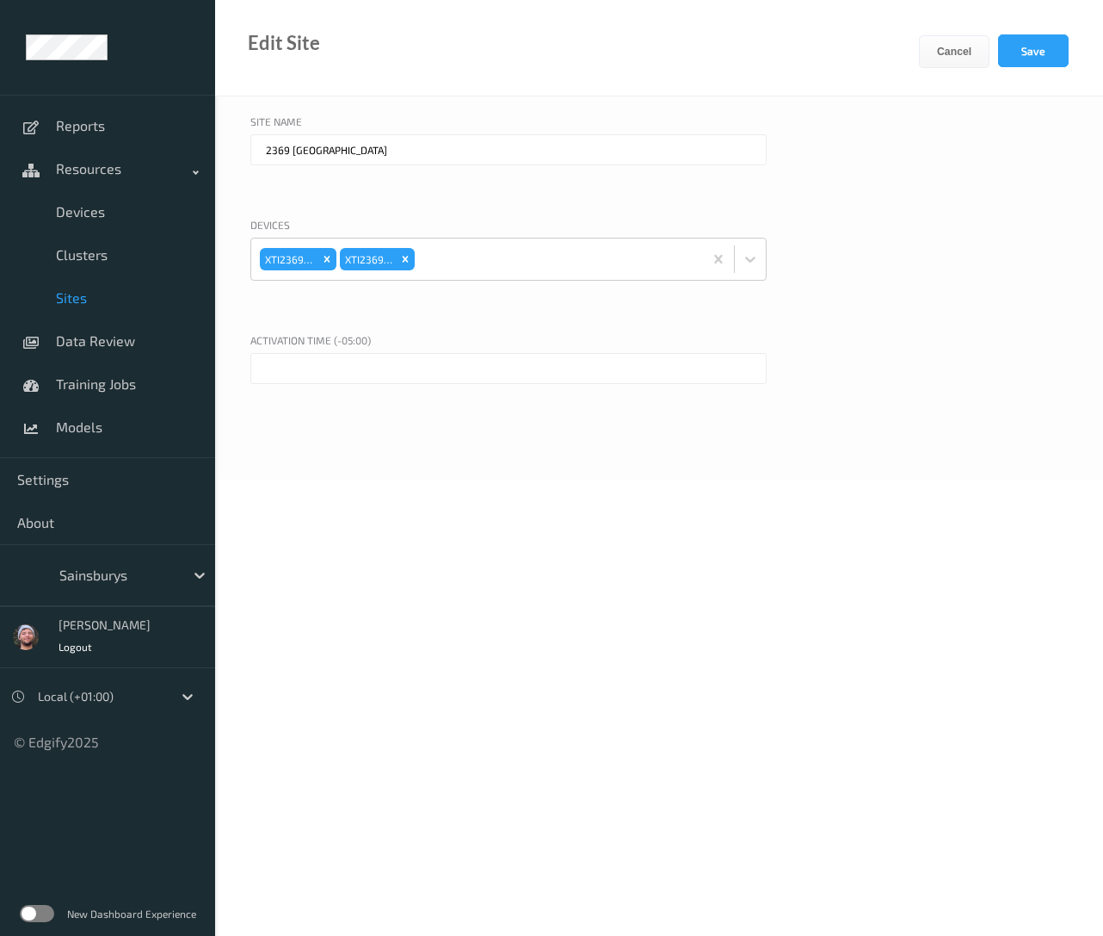
click at [352, 376] on input "text" at bounding box center [508, 368] width 516 height 31
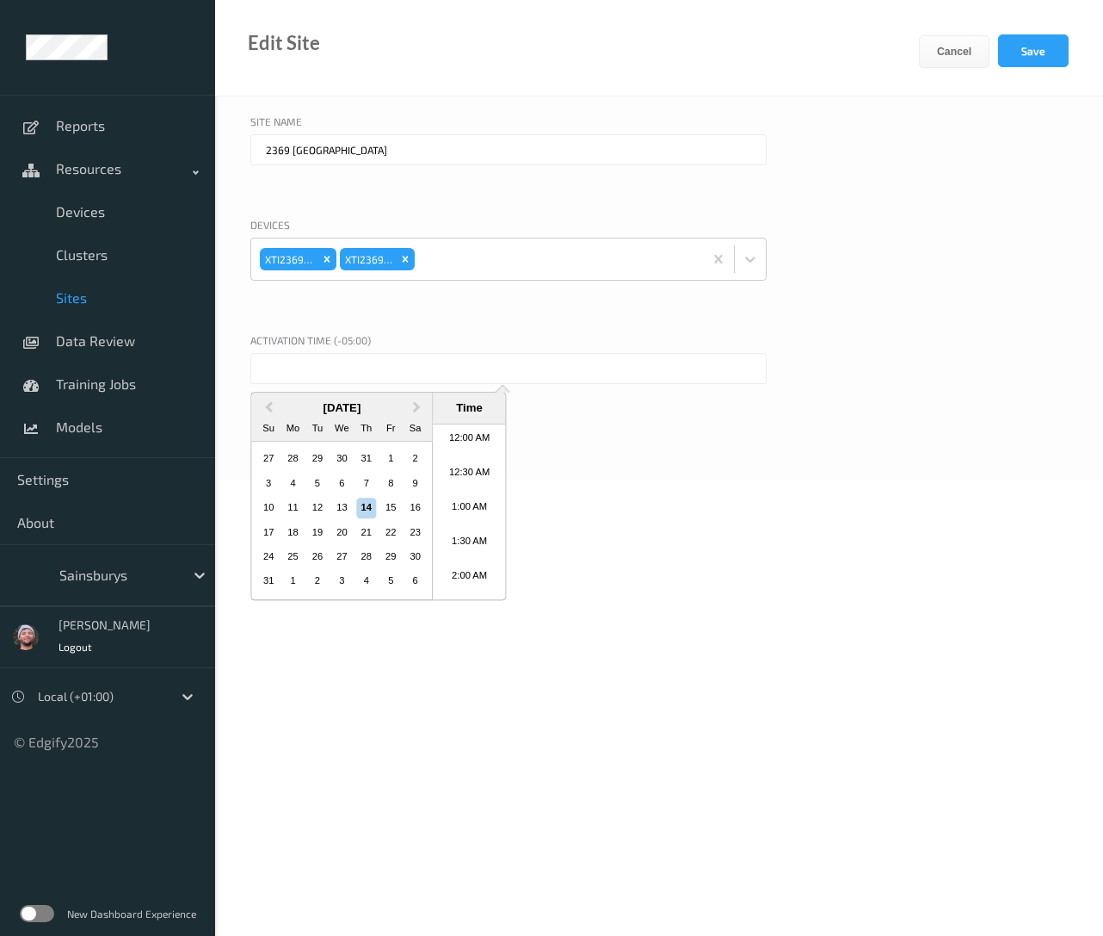
scroll to position [515, 0]
click at [269, 408] on span "Previous Month" at bounding box center [269, 408] width 0 height 20
click at [384, 484] on div "11" at bounding box center [390, 483] width 21 height 21
click at [351, 732] on body "Reports Resources Devices Clusters Sites Data Review Training Jobs Models Setti…" at bounding box center [551, 468] width 1103 height 936
click at [422, 359] on input "[DATE] 12:00 AM" at bounding box center [508, 368] width 516 height 31
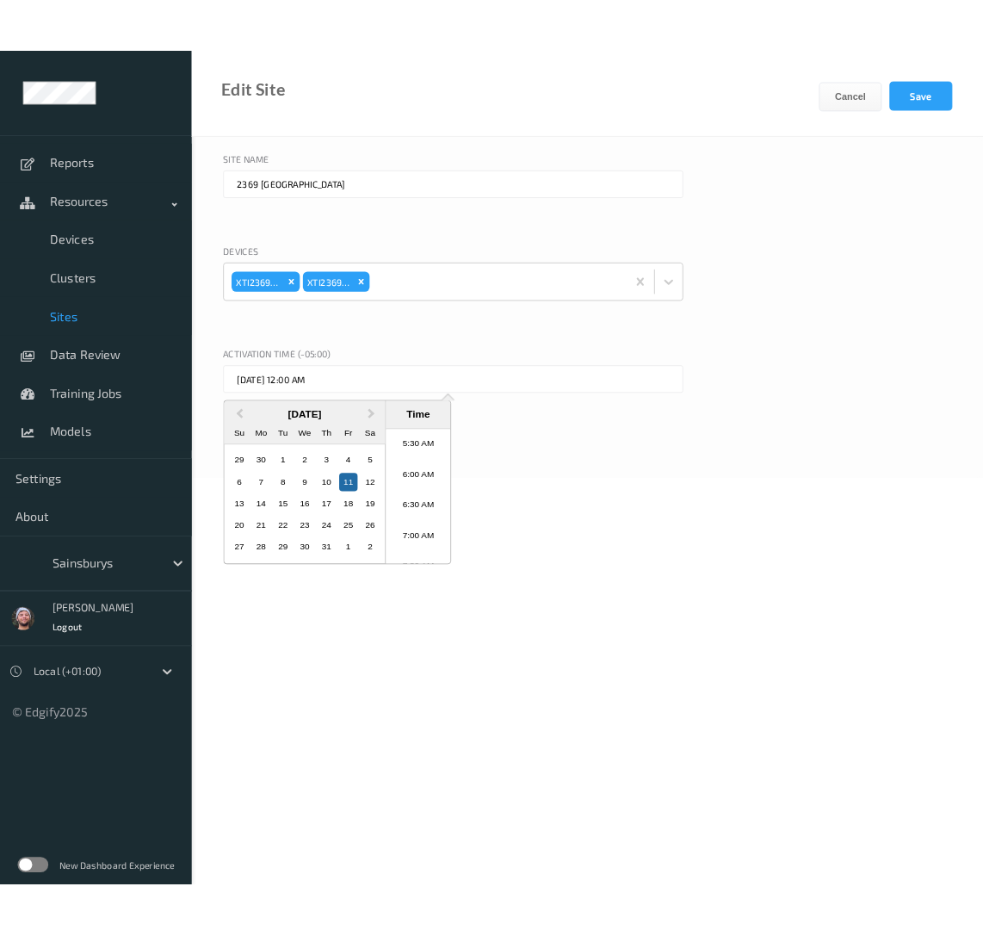
scroll to position [375, 0]
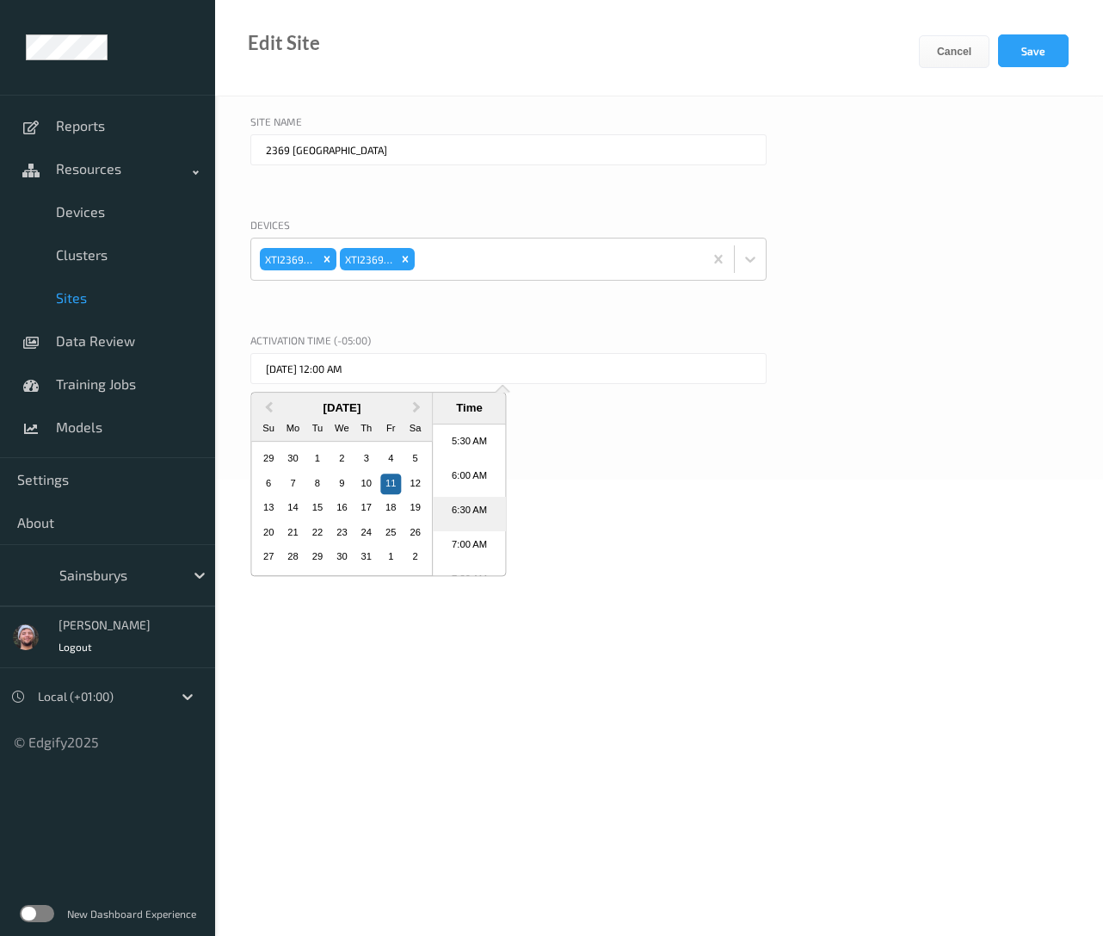
click at [470, 504] on li "6:30 AM" at bounding box center [469, 514] width 73 height 34
type input "[DATE] 6:30 AM"
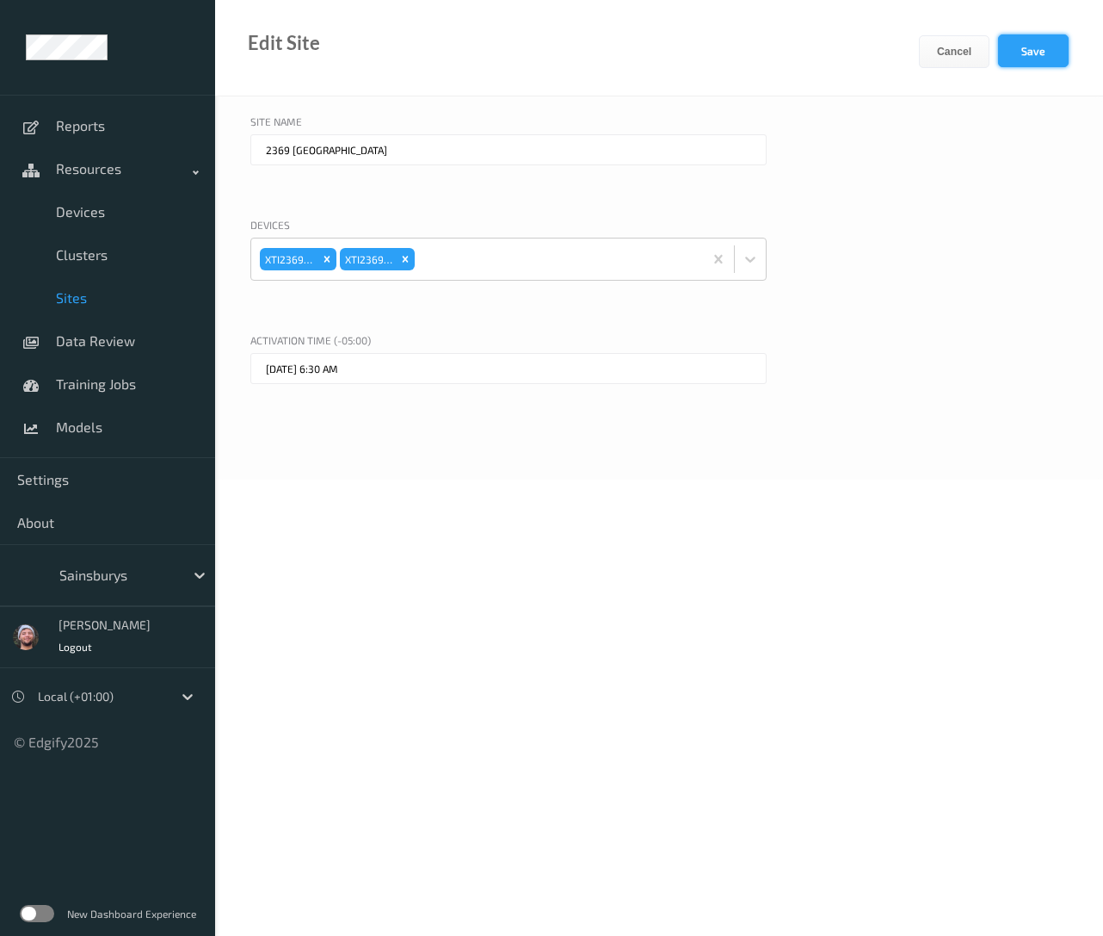
click at [1026, 57] on button "Save" at bounding box center [1033, 50] width 71 height 33
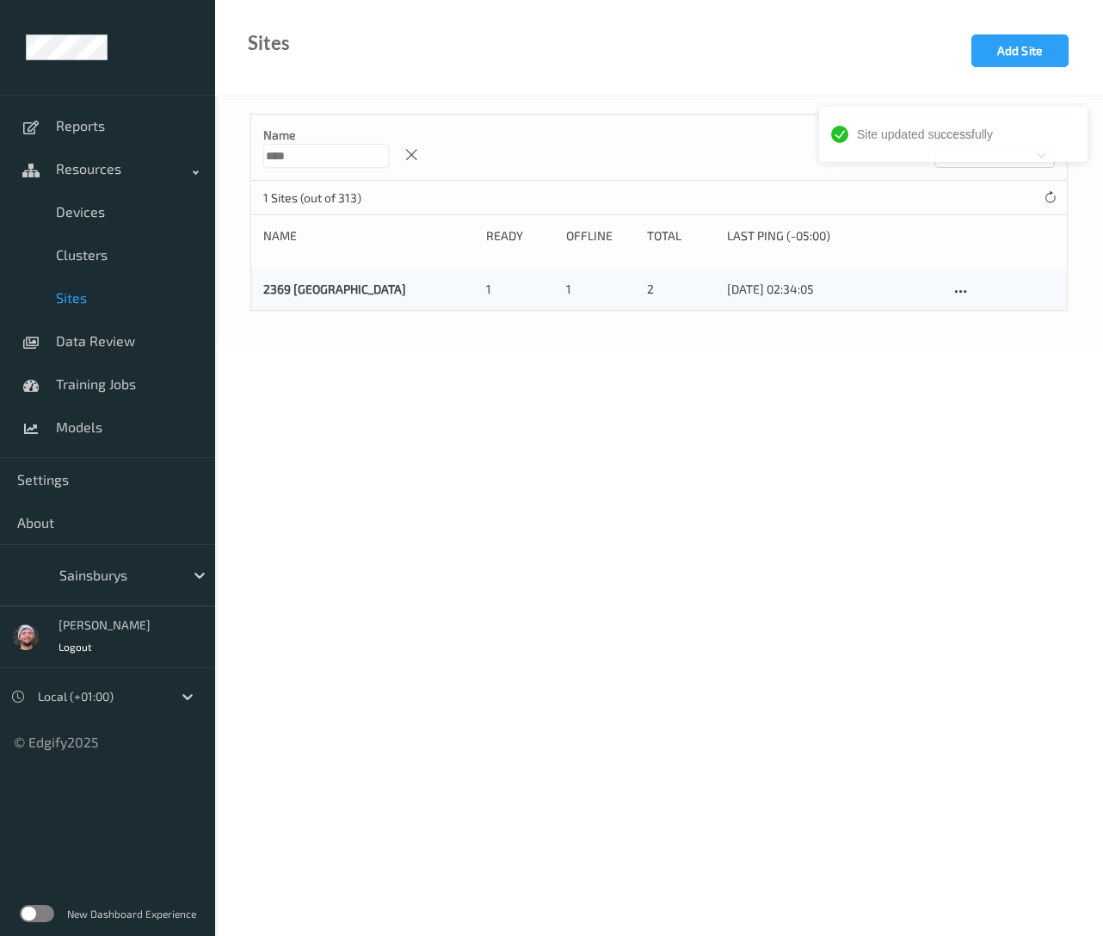
click at [580, 478] on body "Site updated successfully Reports Resources Devices Clusters Sites Data Review …" at bounding box center [551, 468] width 1103 height 936
click at [313, 173] on div "Name **** Sort by" at bounding box center [659, 147] width 816 height 66
click at [201, 223] on link "Devices" at bounding box center [107, 211] width 215 height 43
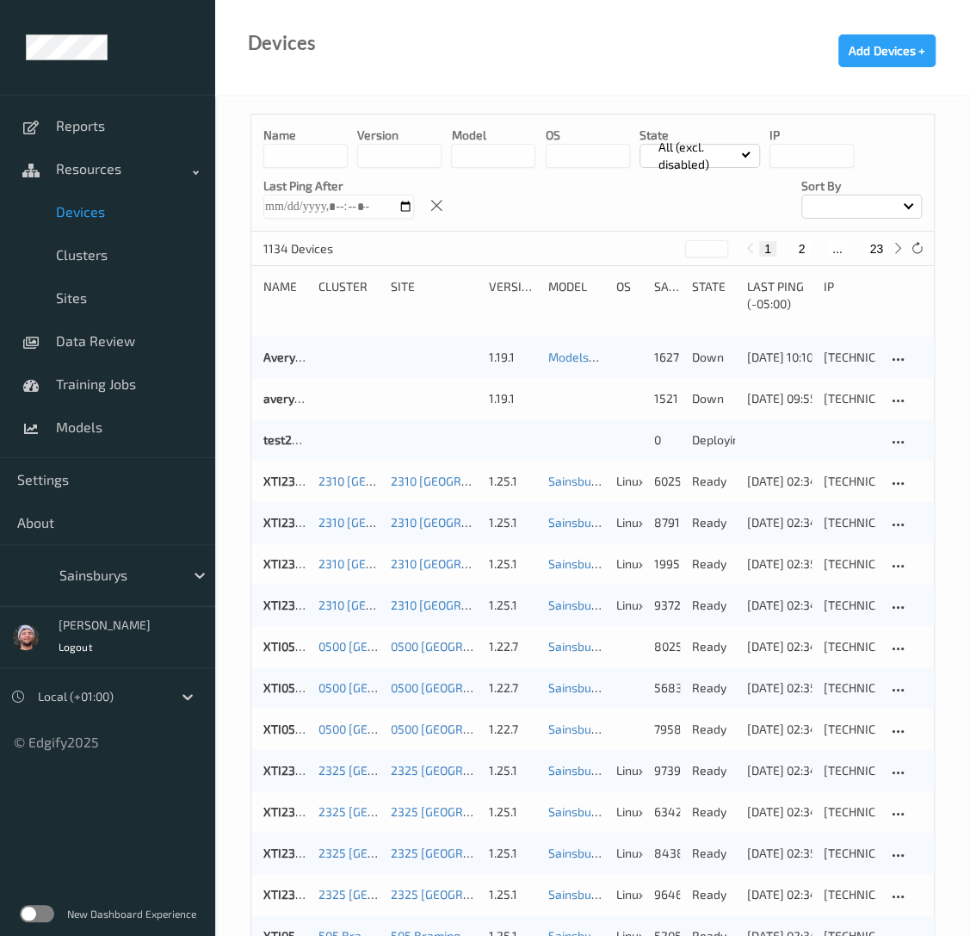
click at [294, 161] on input at bounding box center [305, 156] width 84 height 24
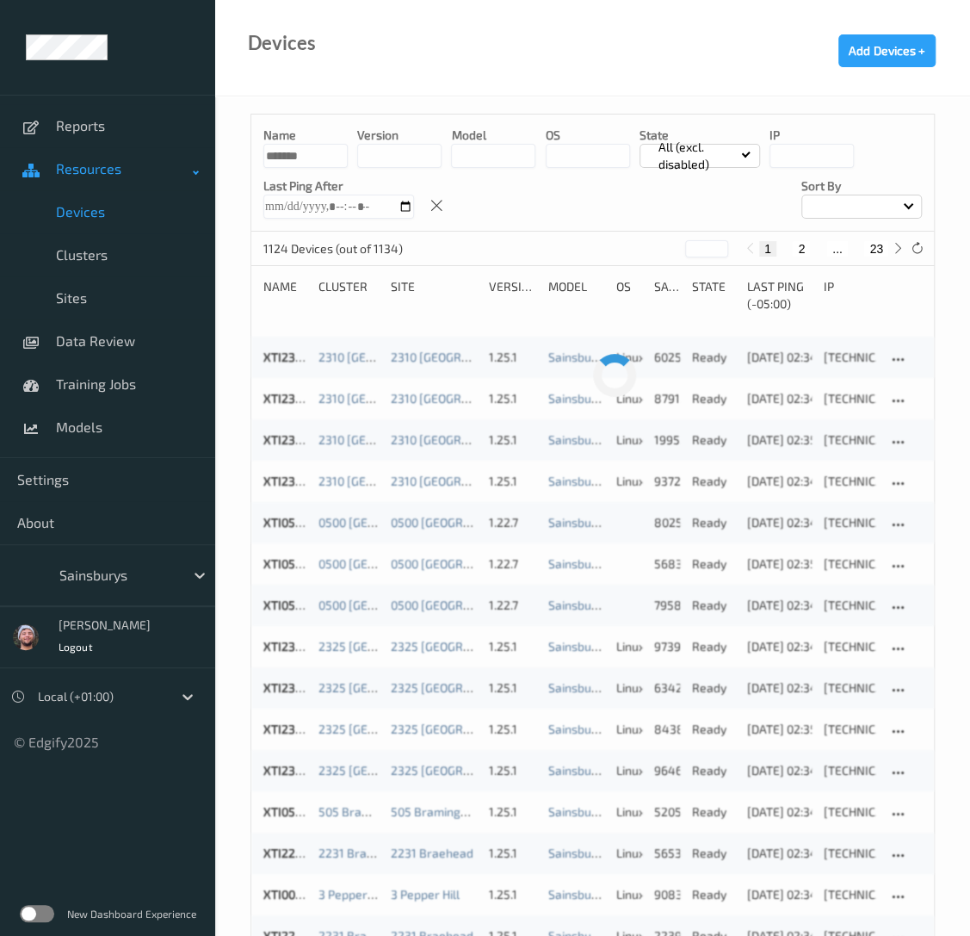
drag, startPoint x: 316, startPoint y: 154, endPoint x: 196, endPoint y: 156, distance: 119.6
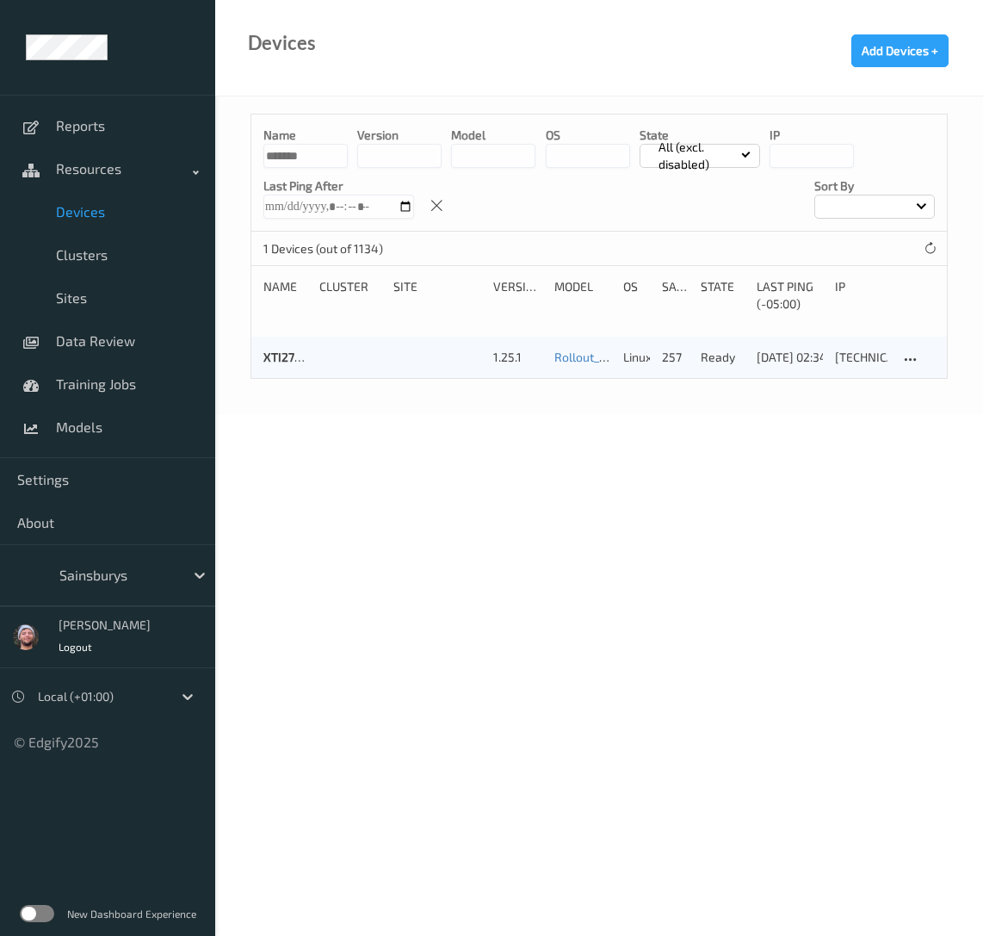
type input "*******"
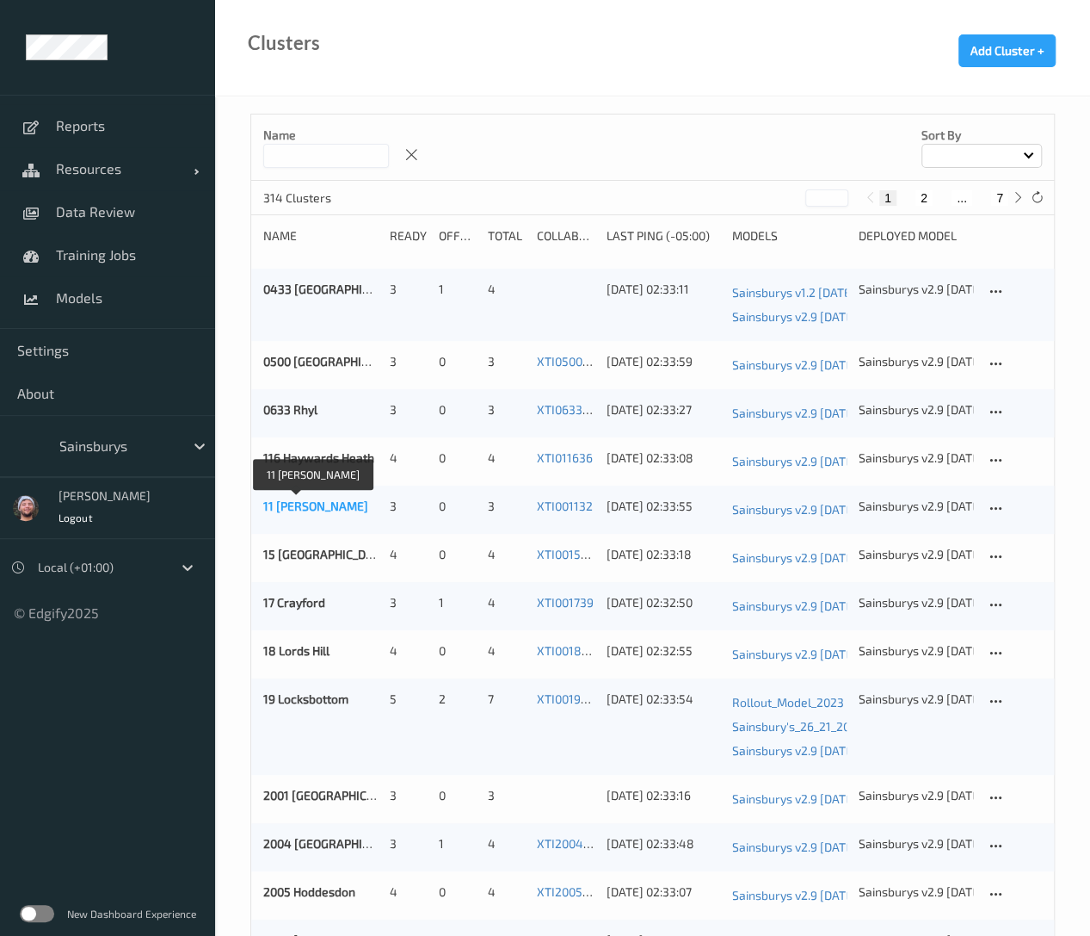
click at [313, 508] on link "11 [PERSON_NAME]" at bounding box center [315, 505] width 105 height 15
click at [1000, 559] on icon at bounding box center [996, 556] width 15 height 15
click at [1028, 590] on link "Edit Cluster" at bounding box center [1039, 587] width 106 height 32
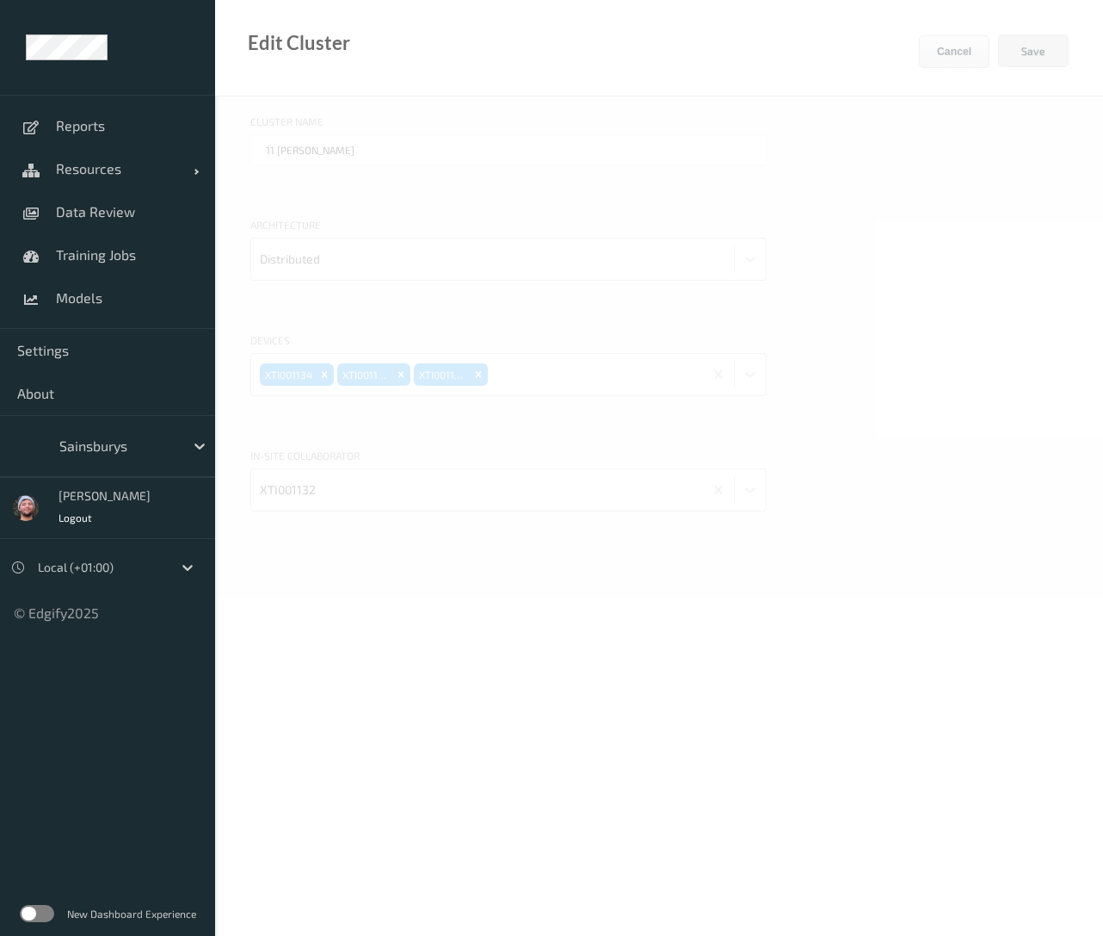
type input "15 [GEOGRAPHIC_DATA][PERSON_NAME]"
